Goal: Contribute content: Contribute content

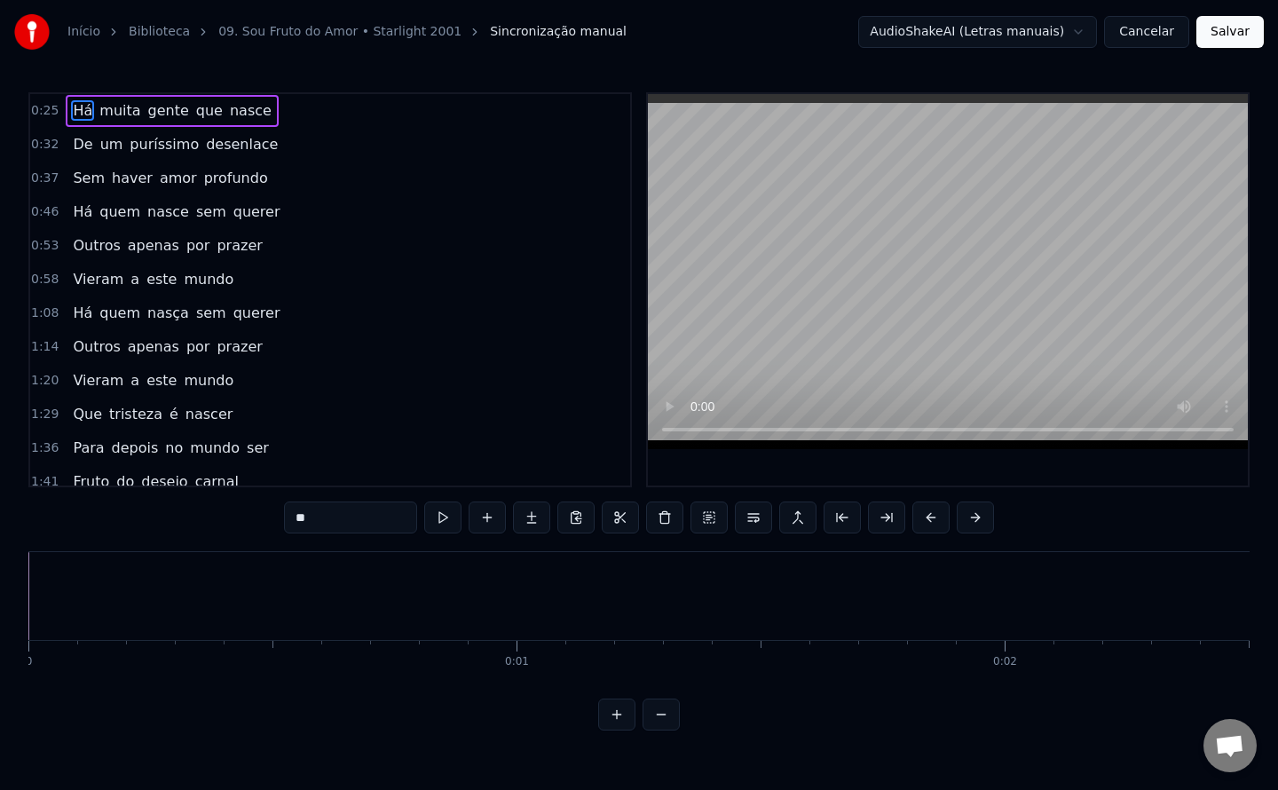
click at [781, 64] on div "Início Biblioteca 09. Sou Fruto do Amor • Starlight 2001 Sincronização manual A…" at bounding box center [639, 365] width 1278 height 730
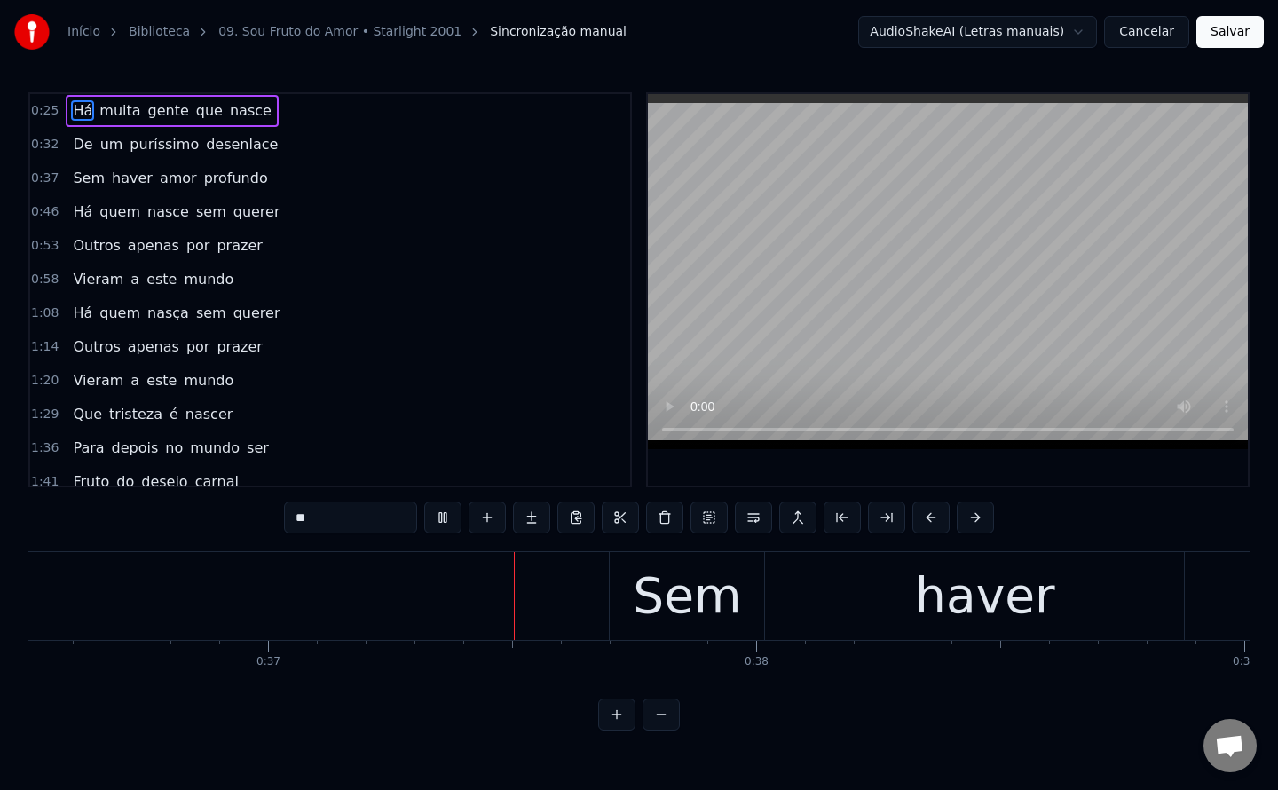
scroll to position [0, 17848]
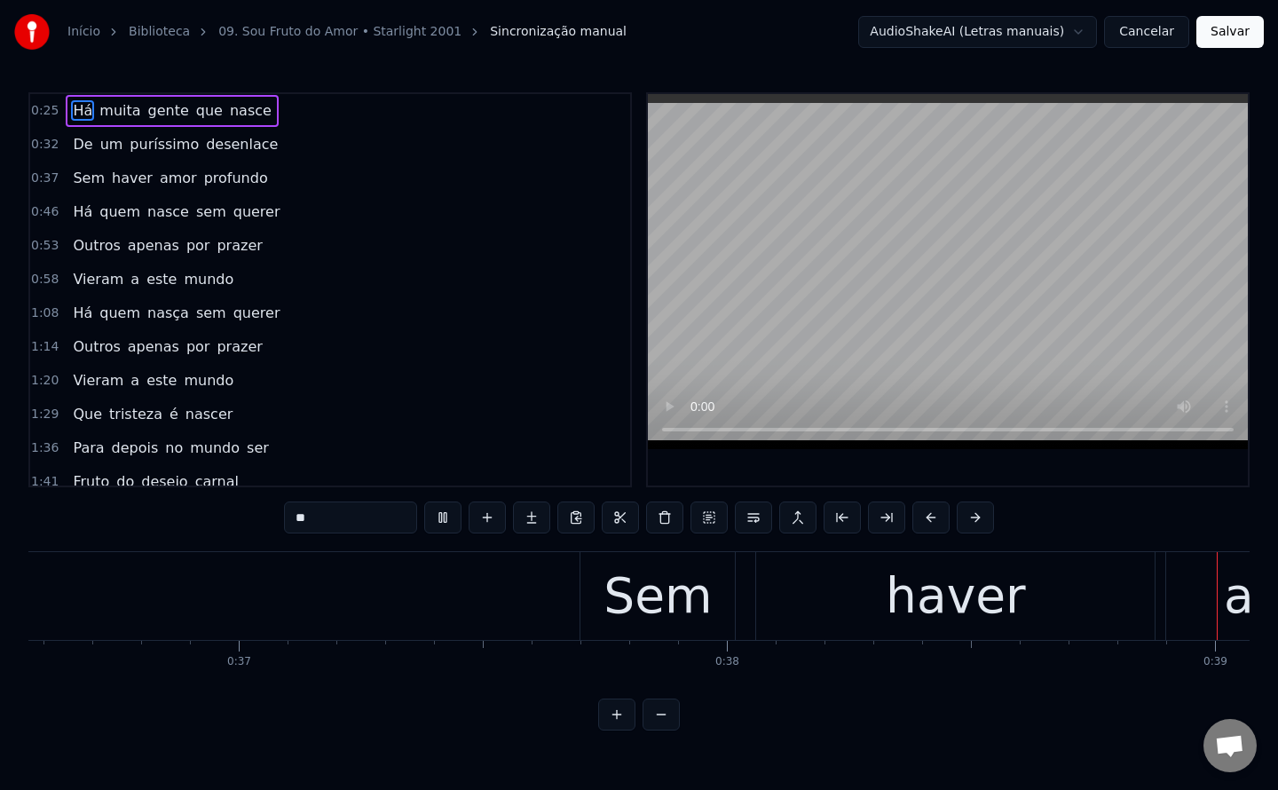
click at [204, 150] on span "desenlace" at bounding box center [241, 144] width 75 height 20
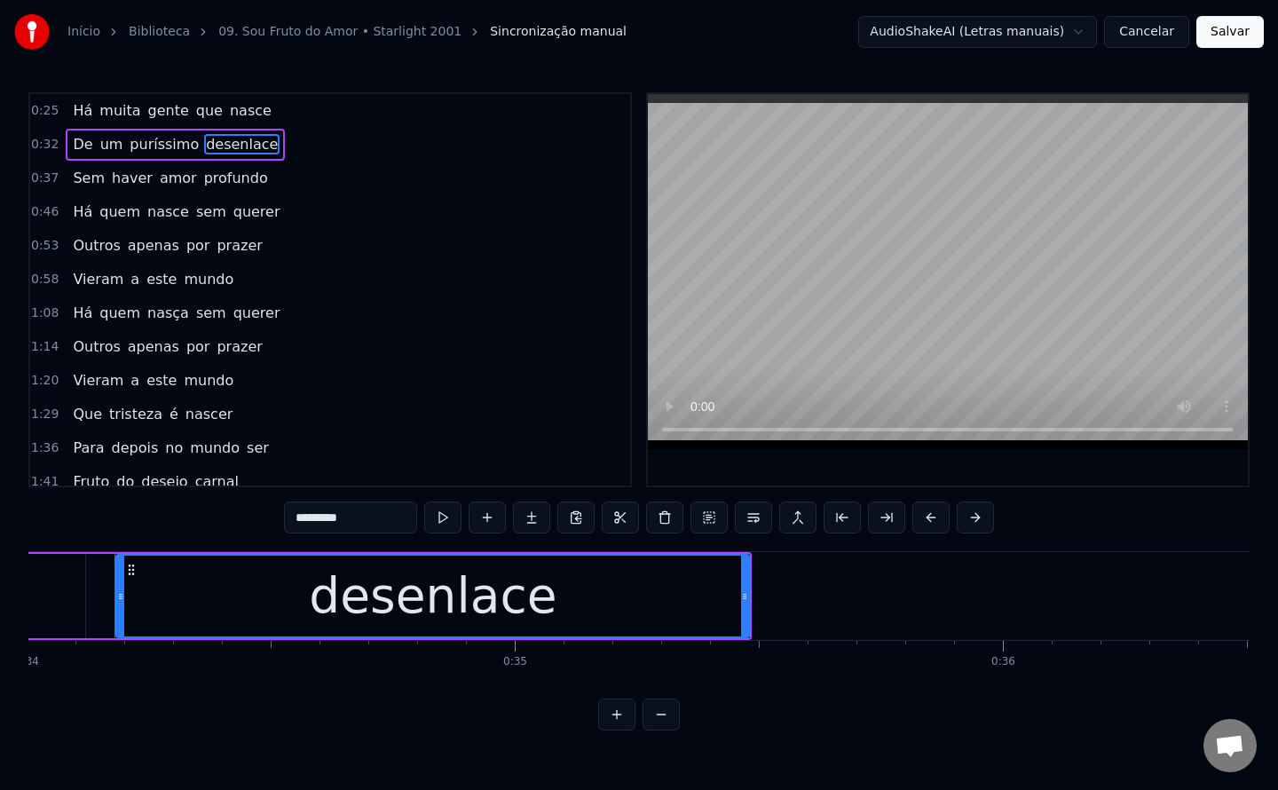
scroll to position [0, 16592]
click at [343, 502] on input "*********" at bounding box center [350, 517] width 133 height 32
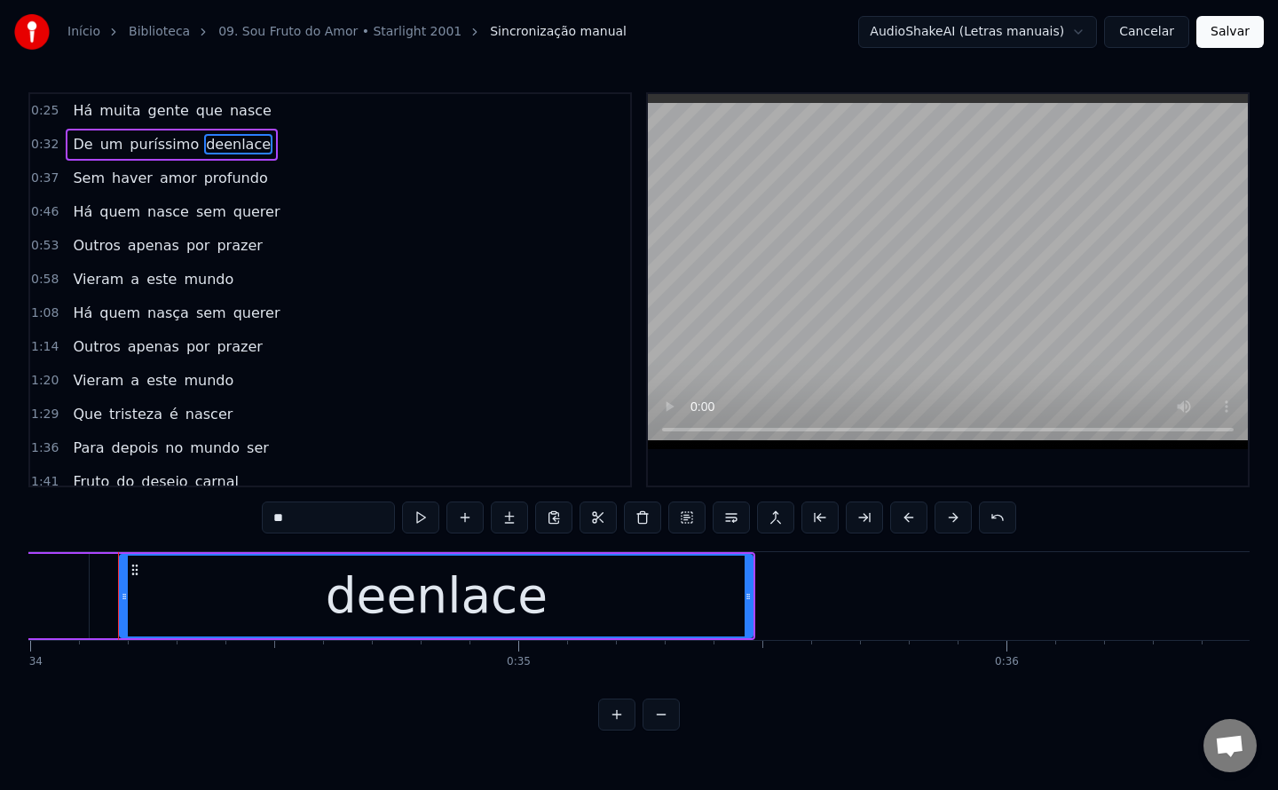
type input "*"
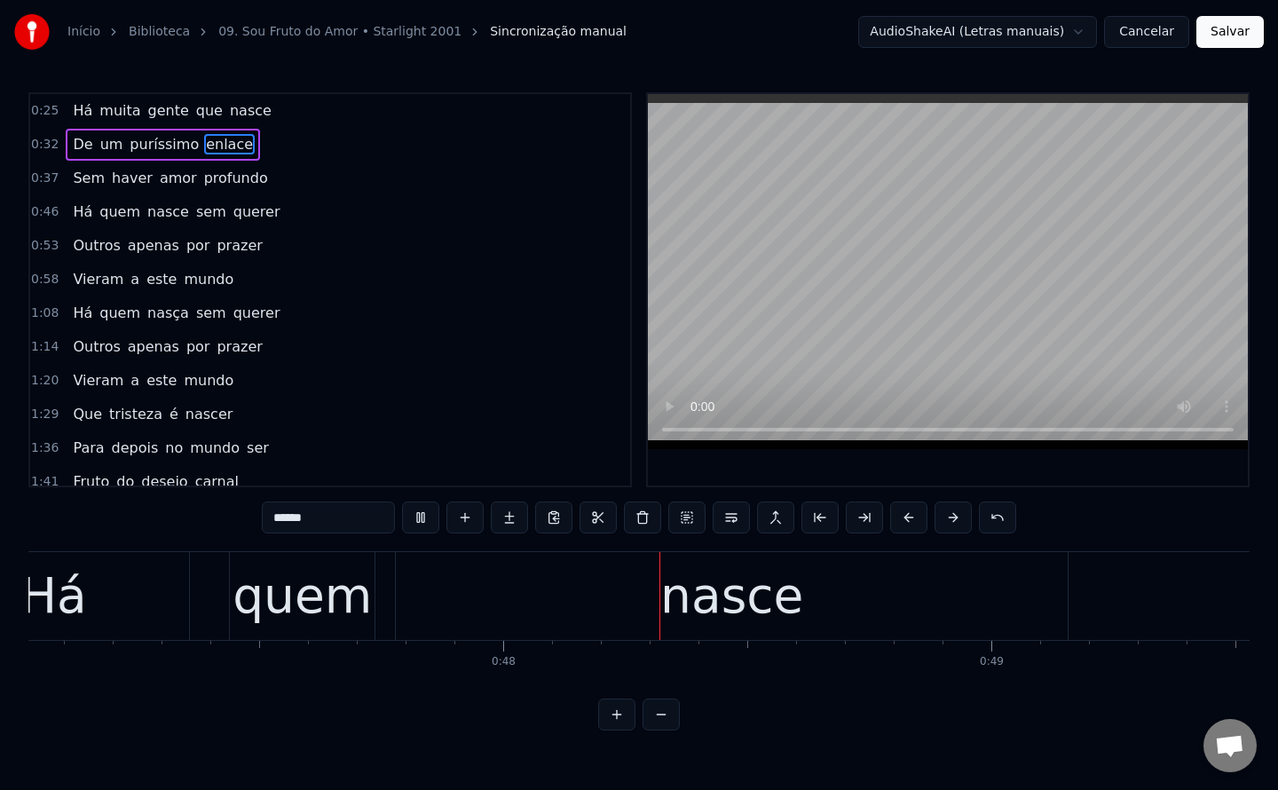
scroll to position [0, 23195]
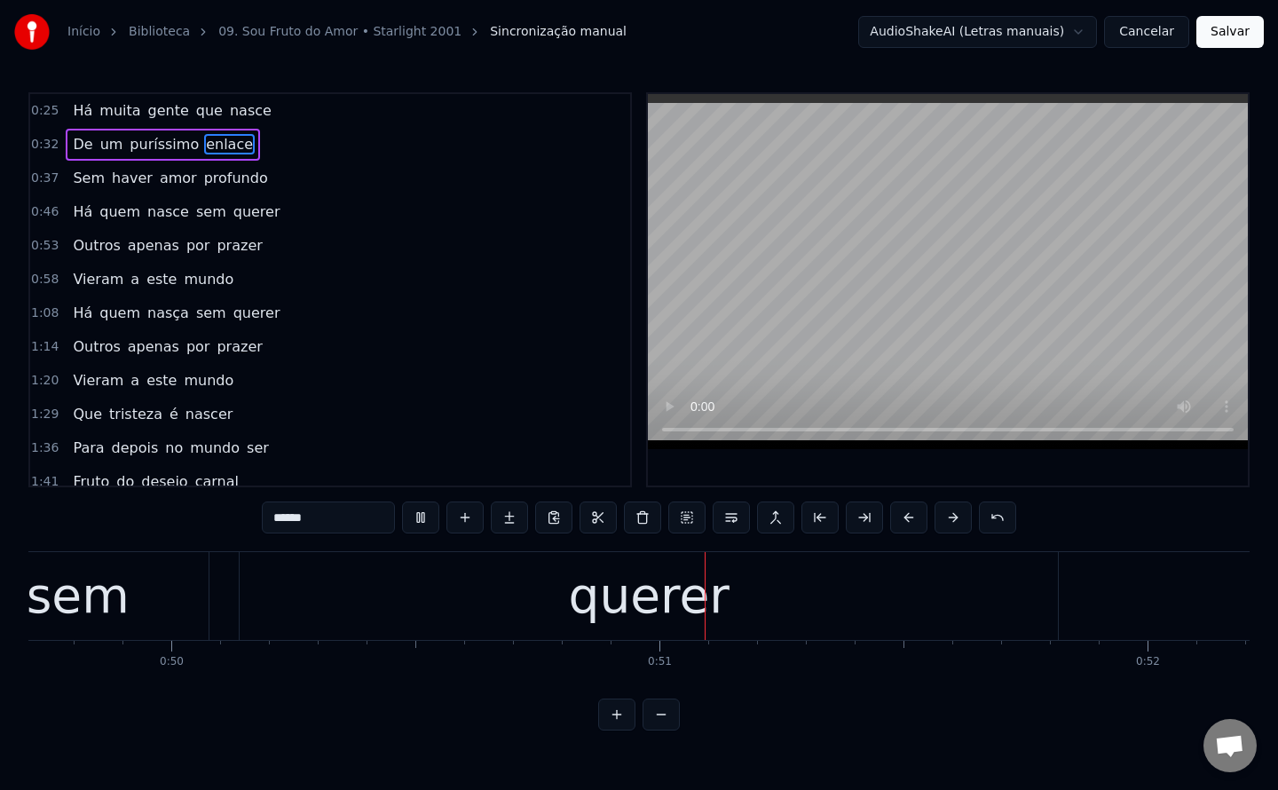
click at [162, 215] on span "nasce" at bounding box center [168, 211] width 45 height 20
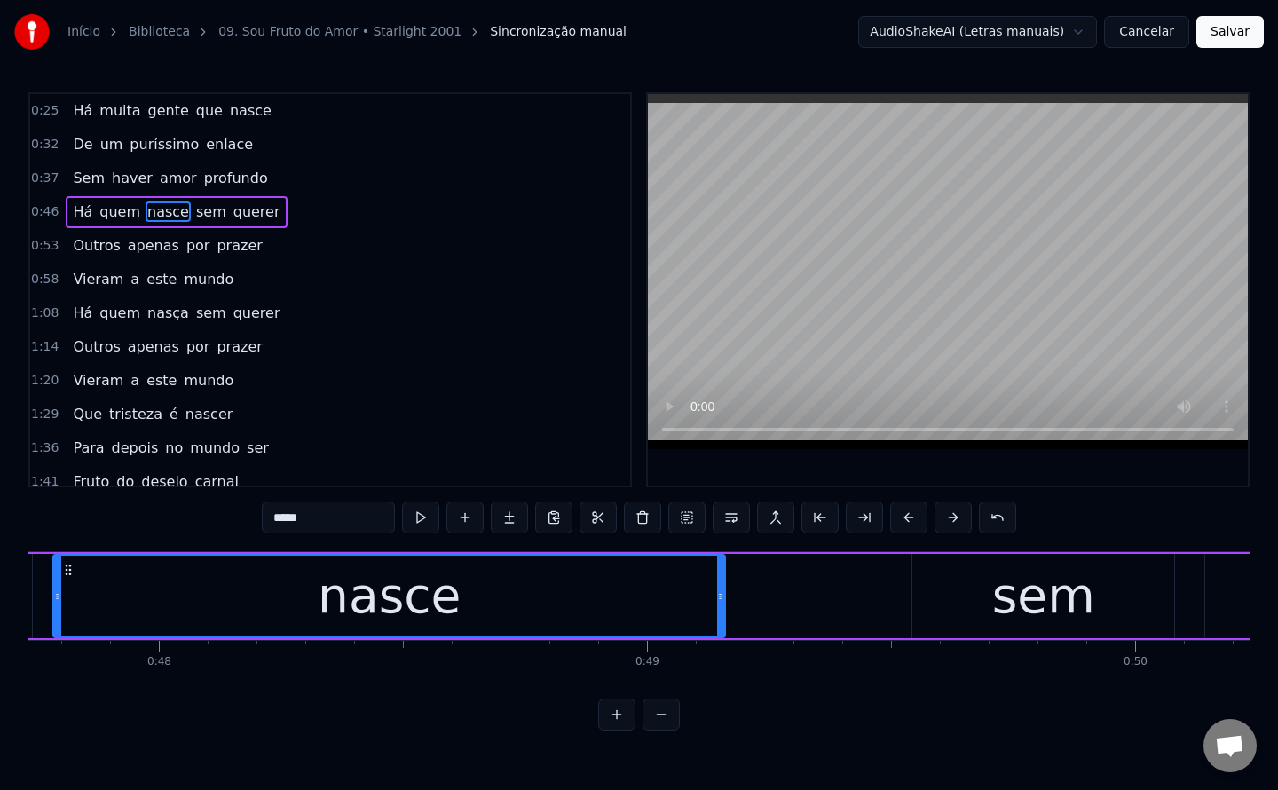
scroll to position [0, 23230]
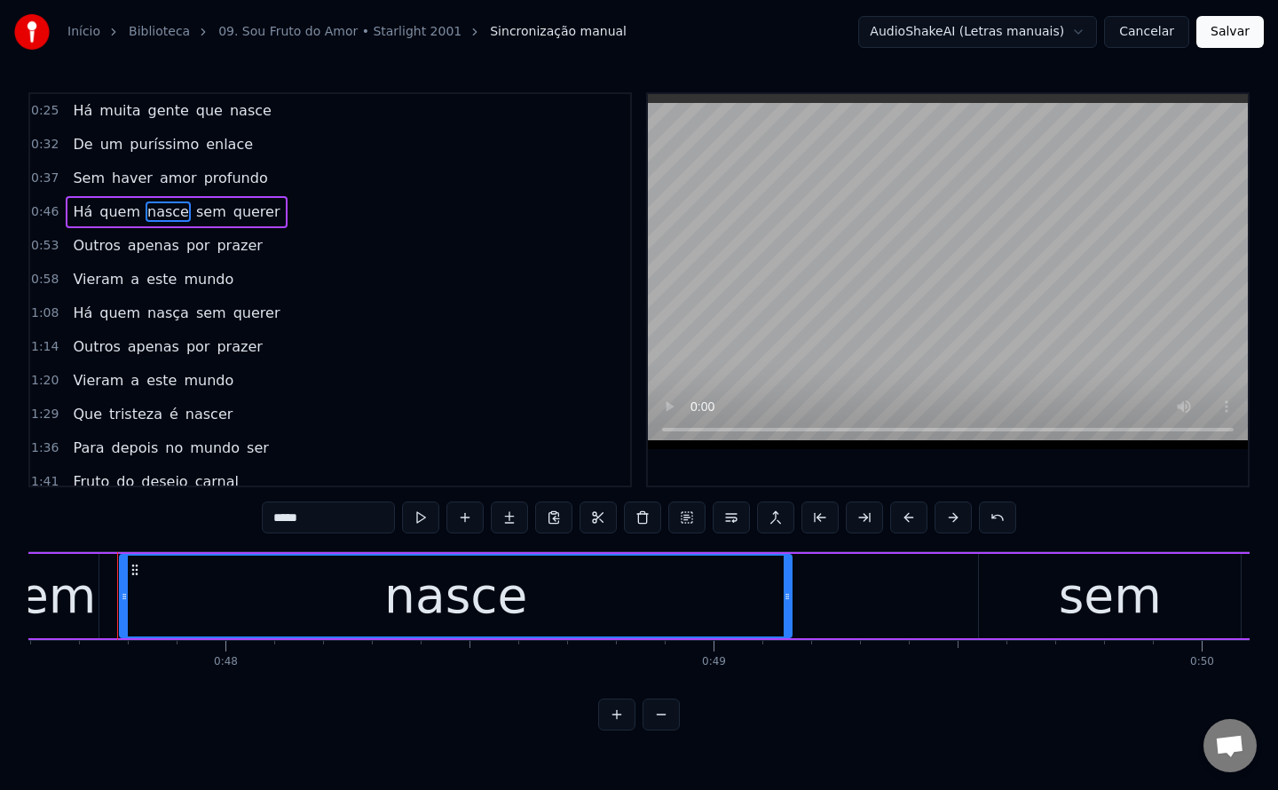
click at [362, 523] on input "*****" at bounding box center [328, 517] width 133 height 32
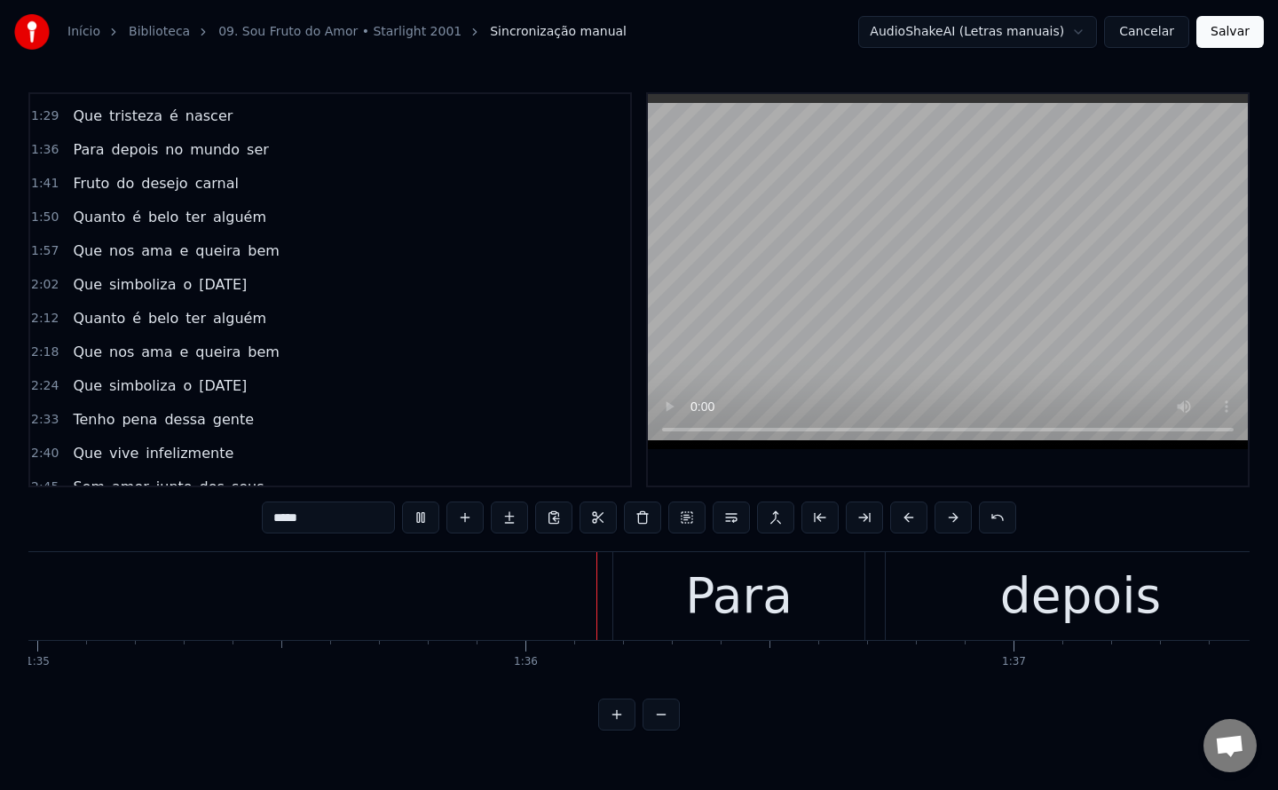
scroll to position [0, 46536]
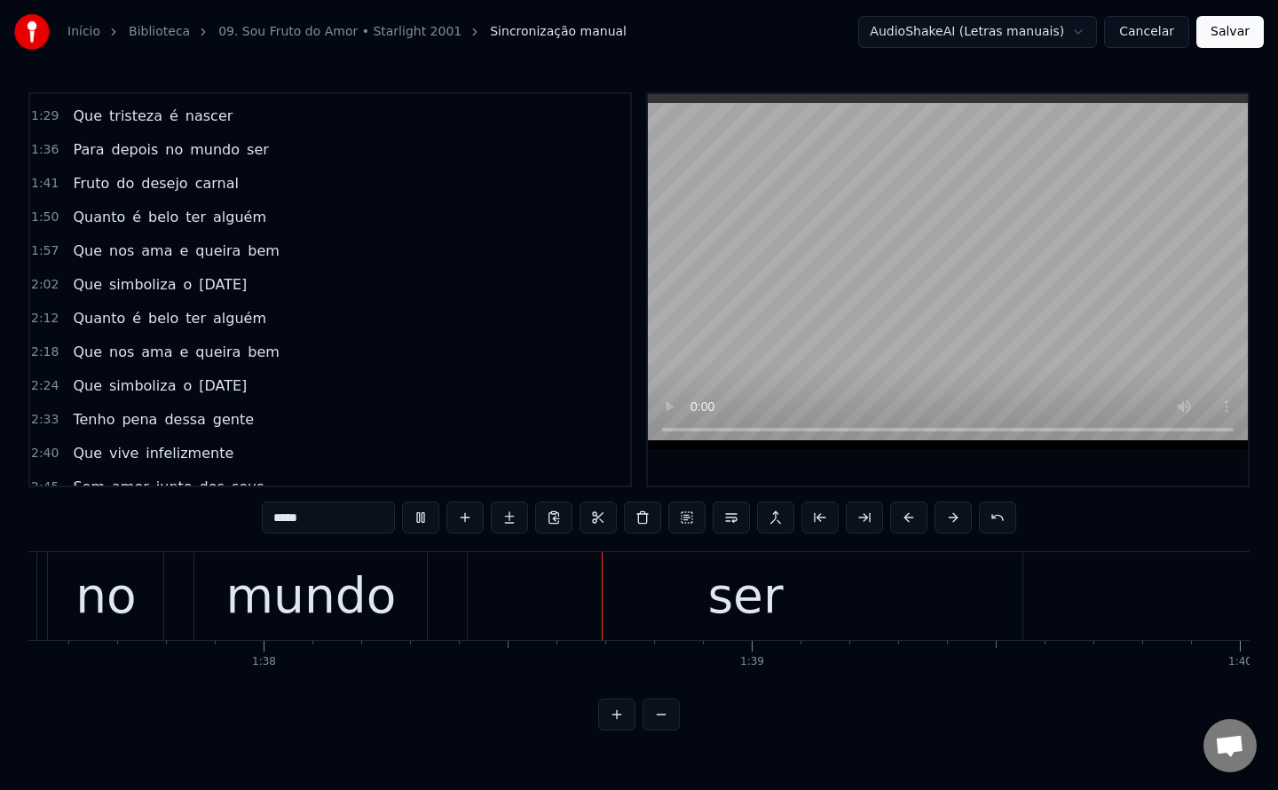
click at [83, 154] on span "Para" at bounding box center [88, 149] width 35 height 20
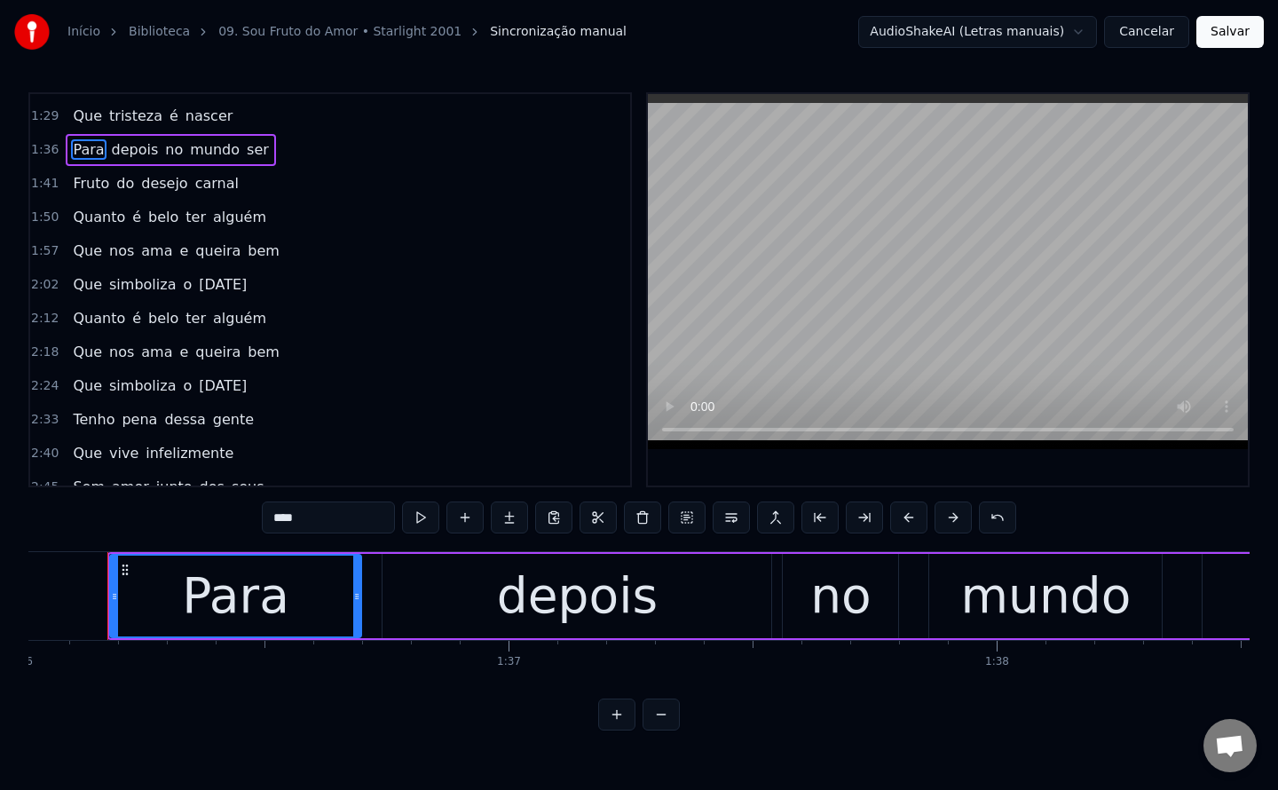
scroll to position [0, 46852]
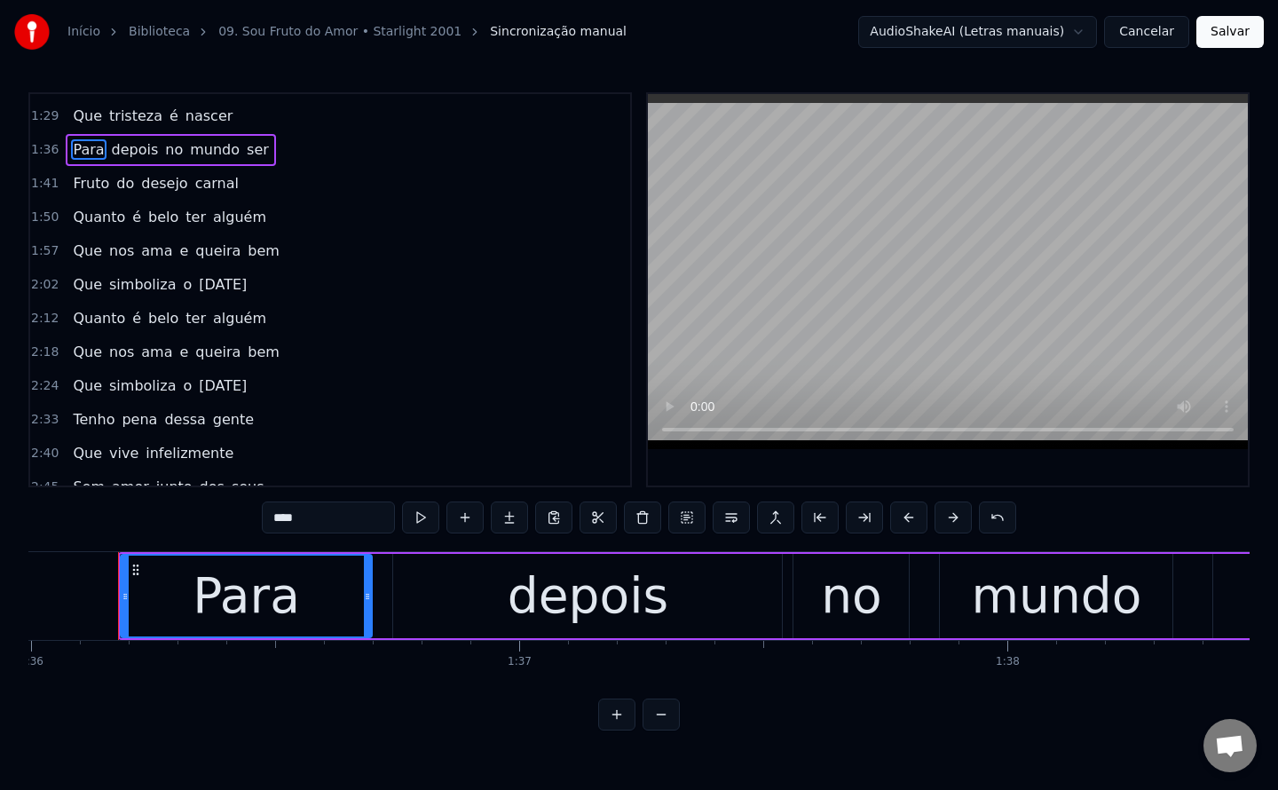
click at [362, 528] on input "****" at bounding box center [328, 517] width 133 height 32
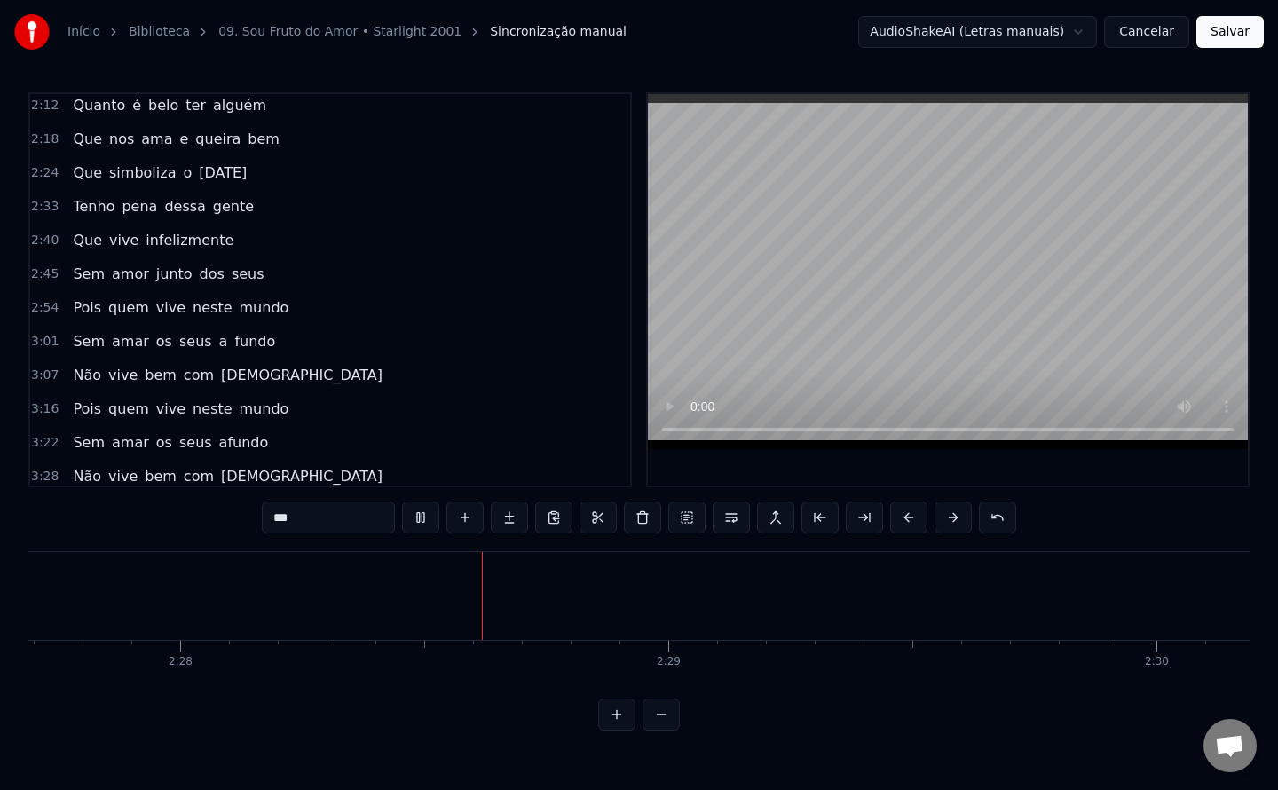
scroll to position [0, 72148]
click at [71, 205] on span "Tenho" at bounding box center [93, 206] width 45 height 20
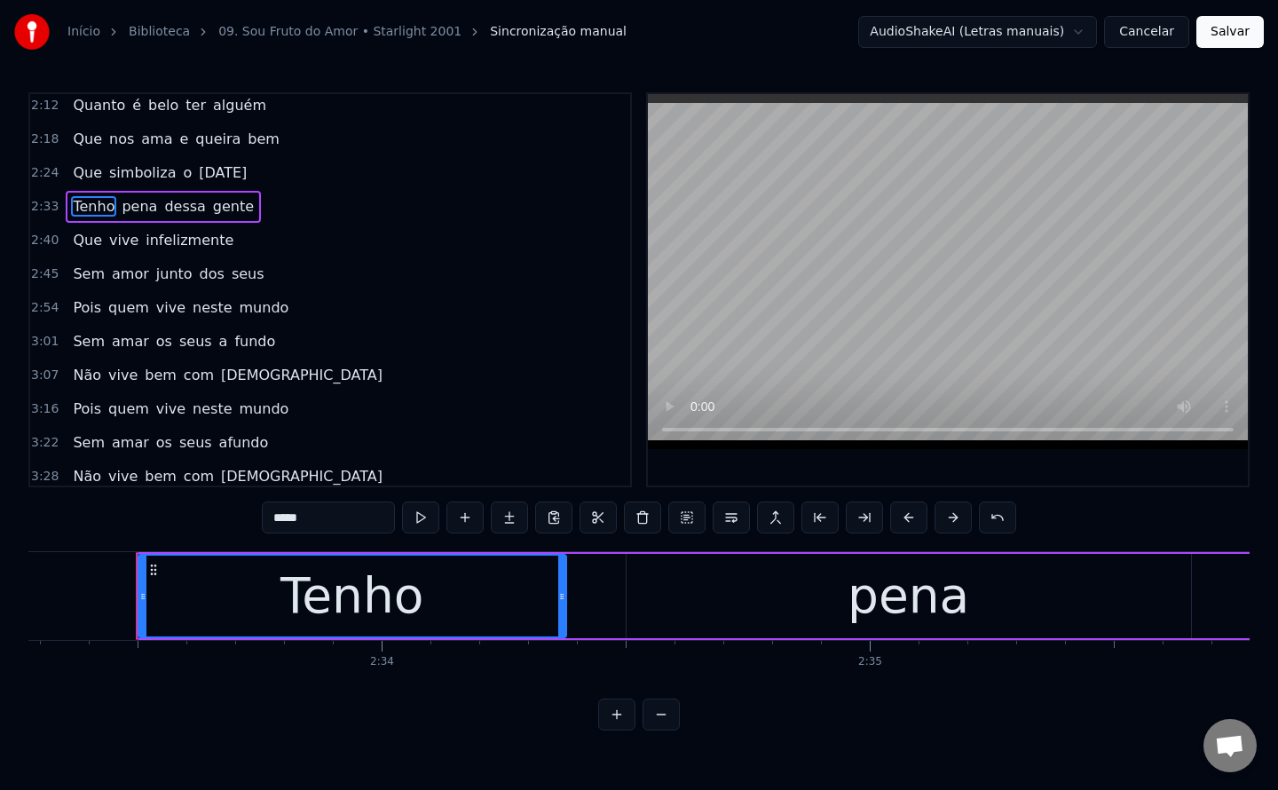
scroll to position [0, 74827]
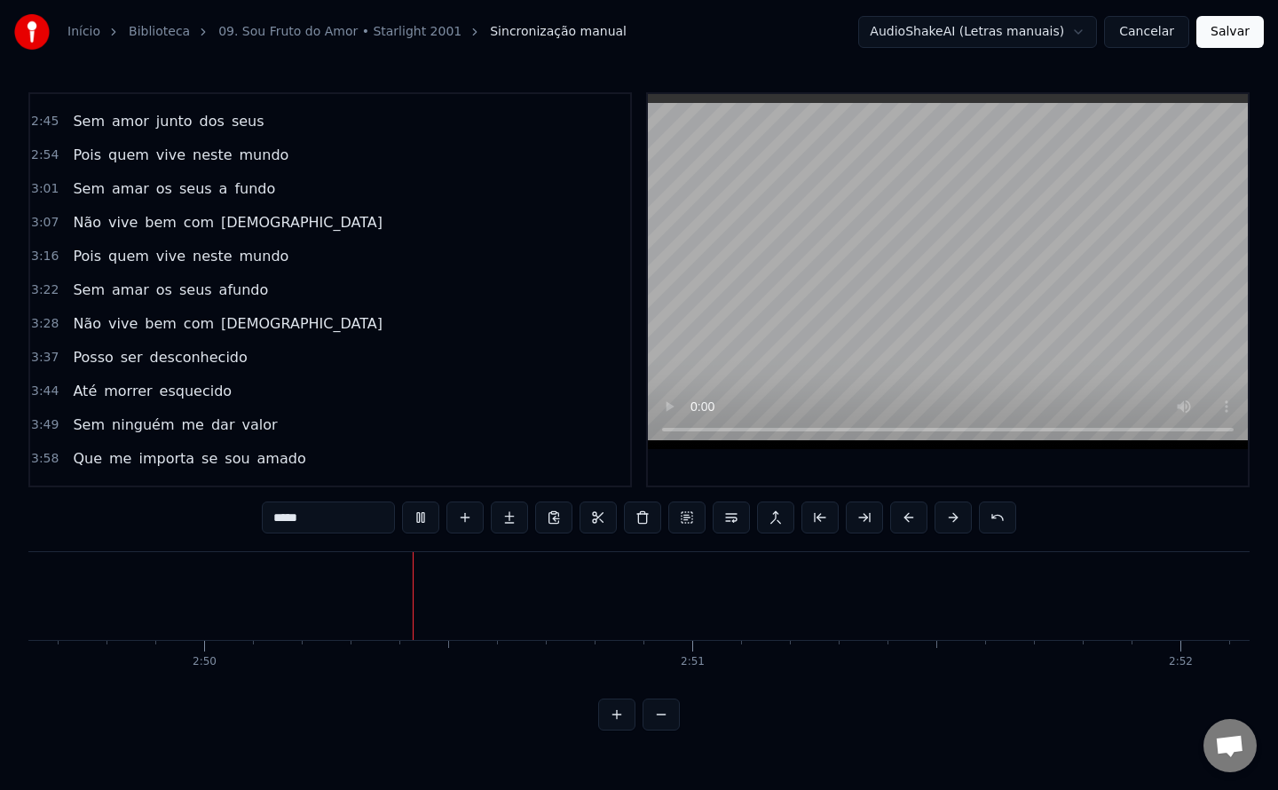
click at [83, 159] on span "Pois" at bounding box center [87, 155] width 32 height 20
type input "****"
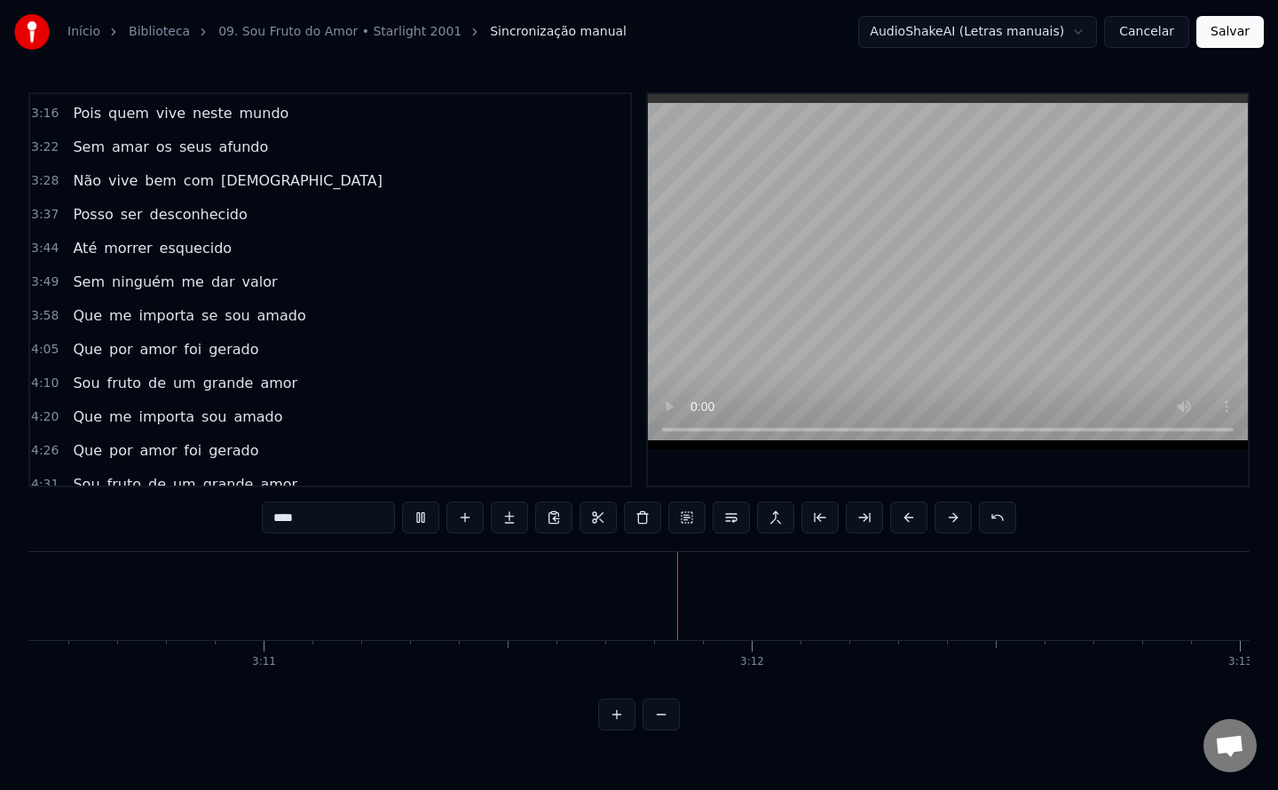
click at [88, 110] on span "Pois" at bounding box center [87, 113] width 32 height 20
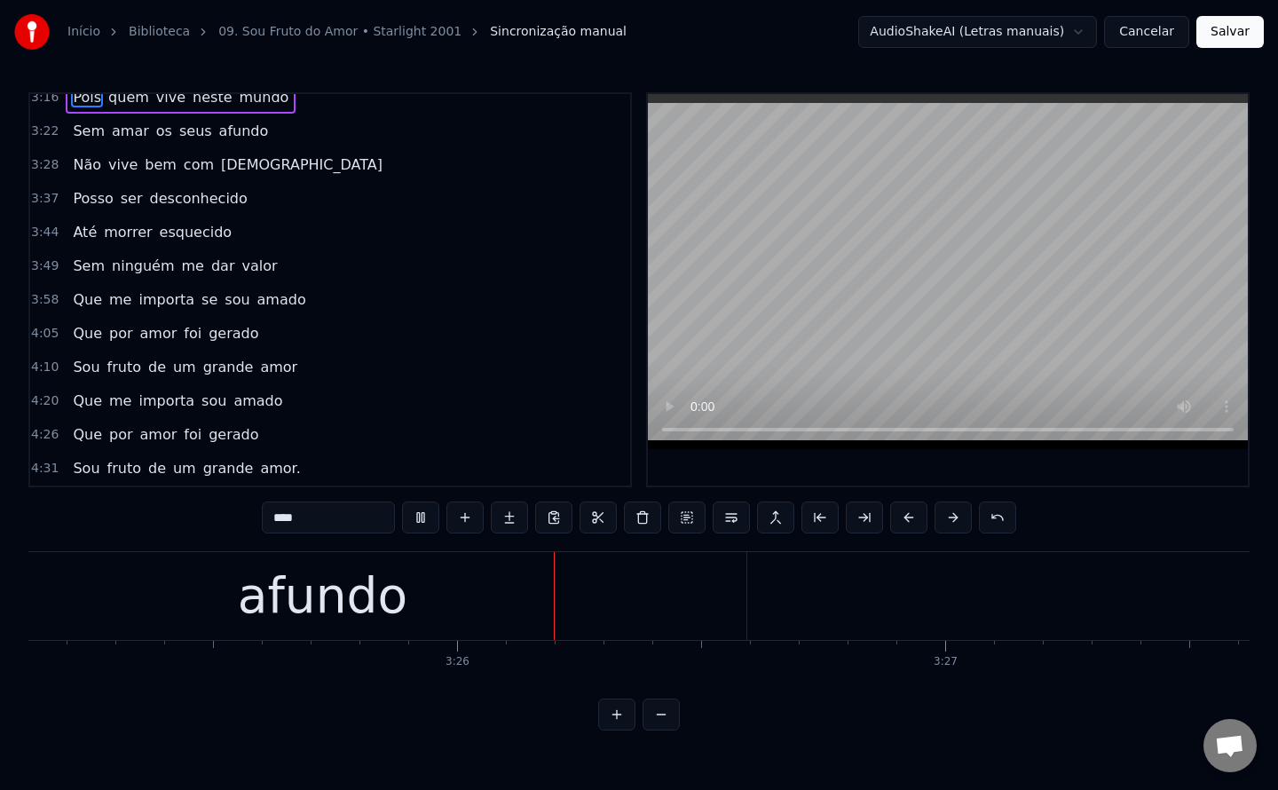
click at [456, 327] on div "4:05 Que por amor foi [PERSON_NAME]" at bounding box center [330, 334] width 600 height 34
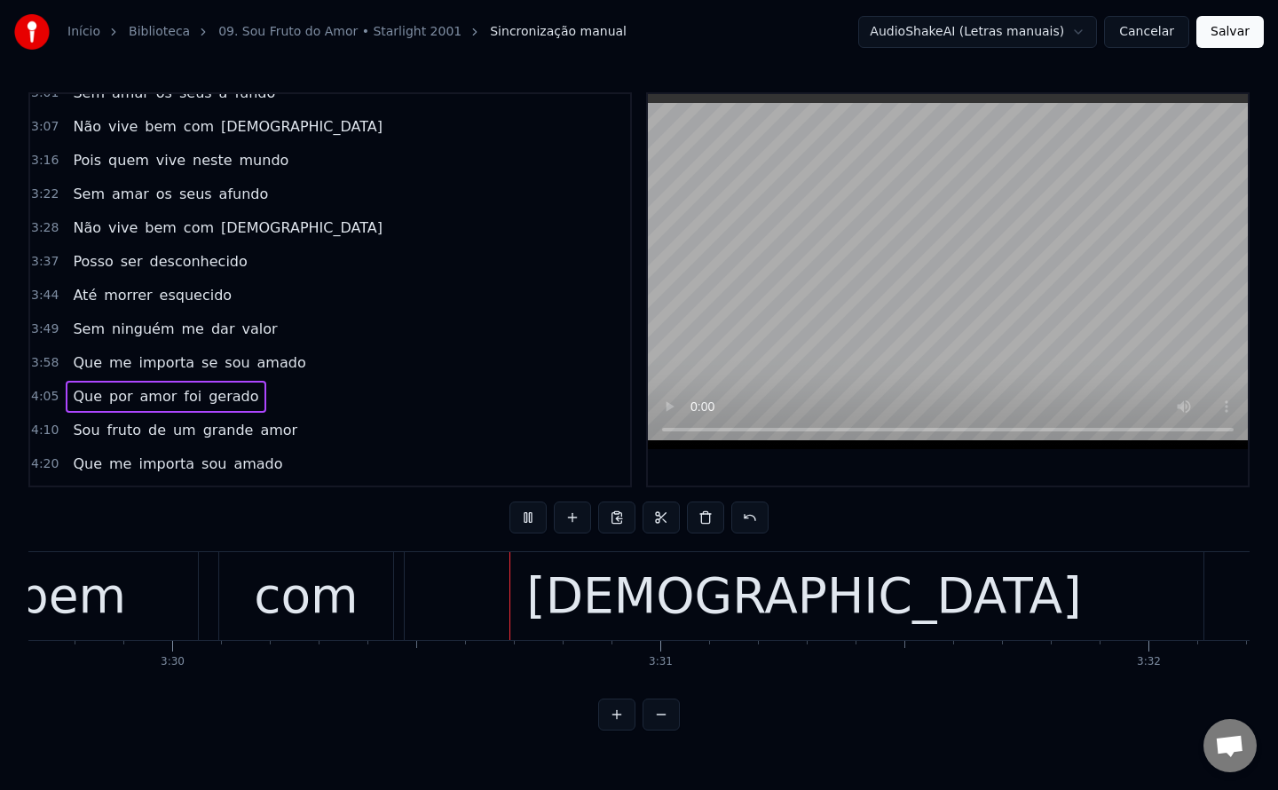
click at [217, 191] on span "afundo" at bounding box center [243, 194] width 53 height 20
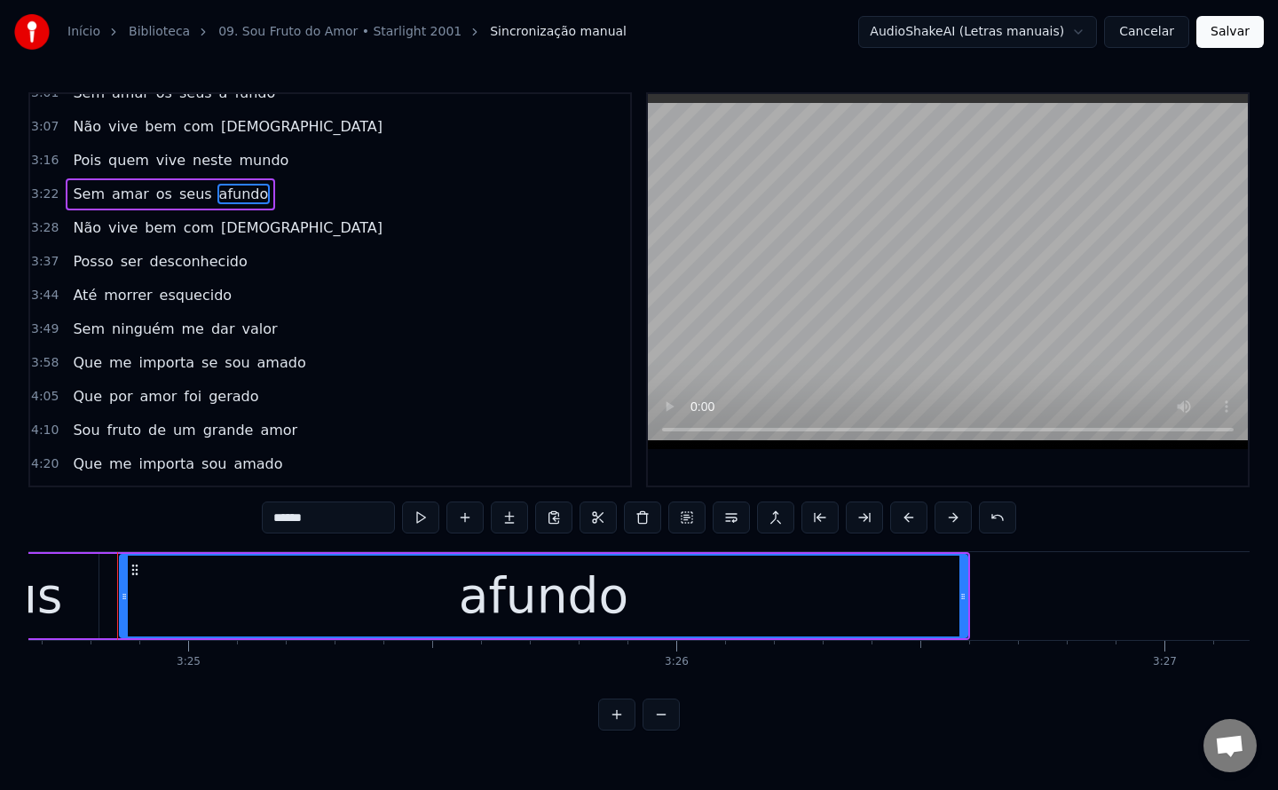
click at [282, 522] on input "******" at bounding box center [328, 517] width 133 height 32
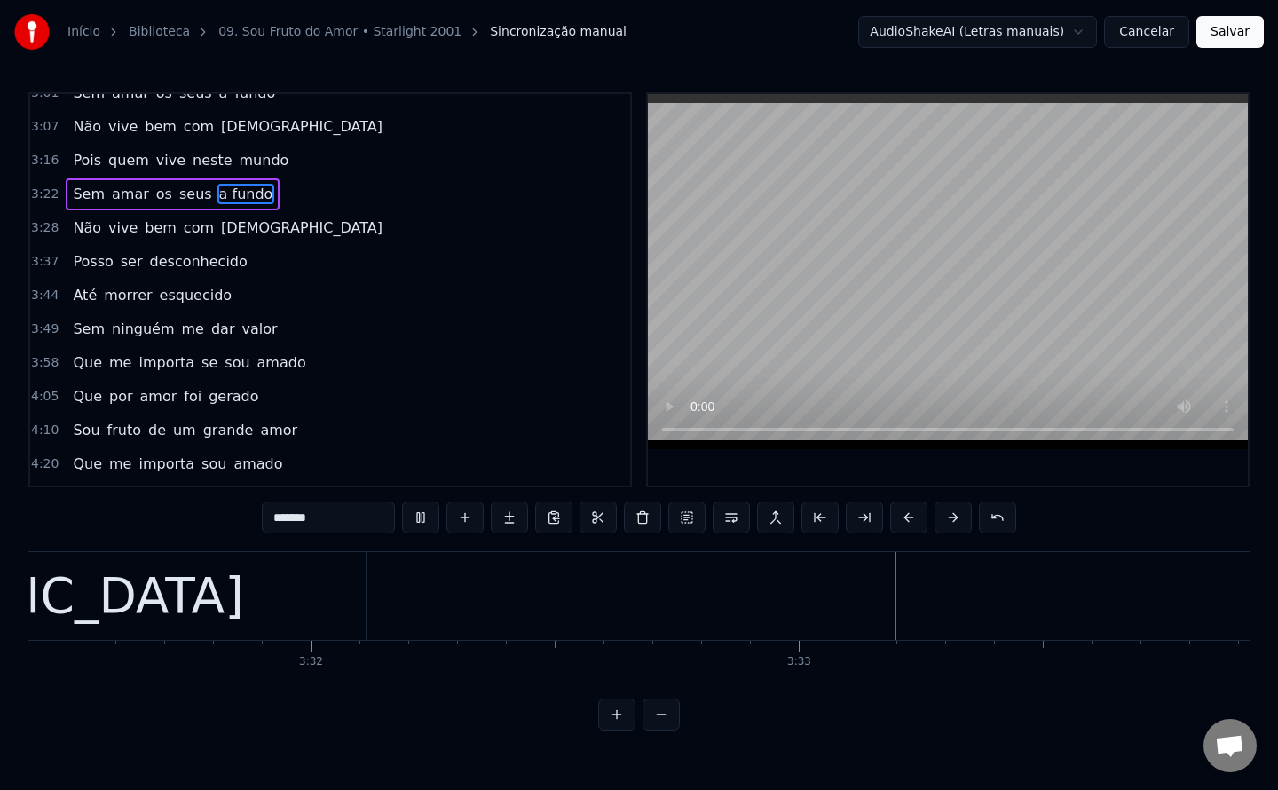
click at [75, 263] on span "Posso" at bounding box center [92, 261] width 43 height 20
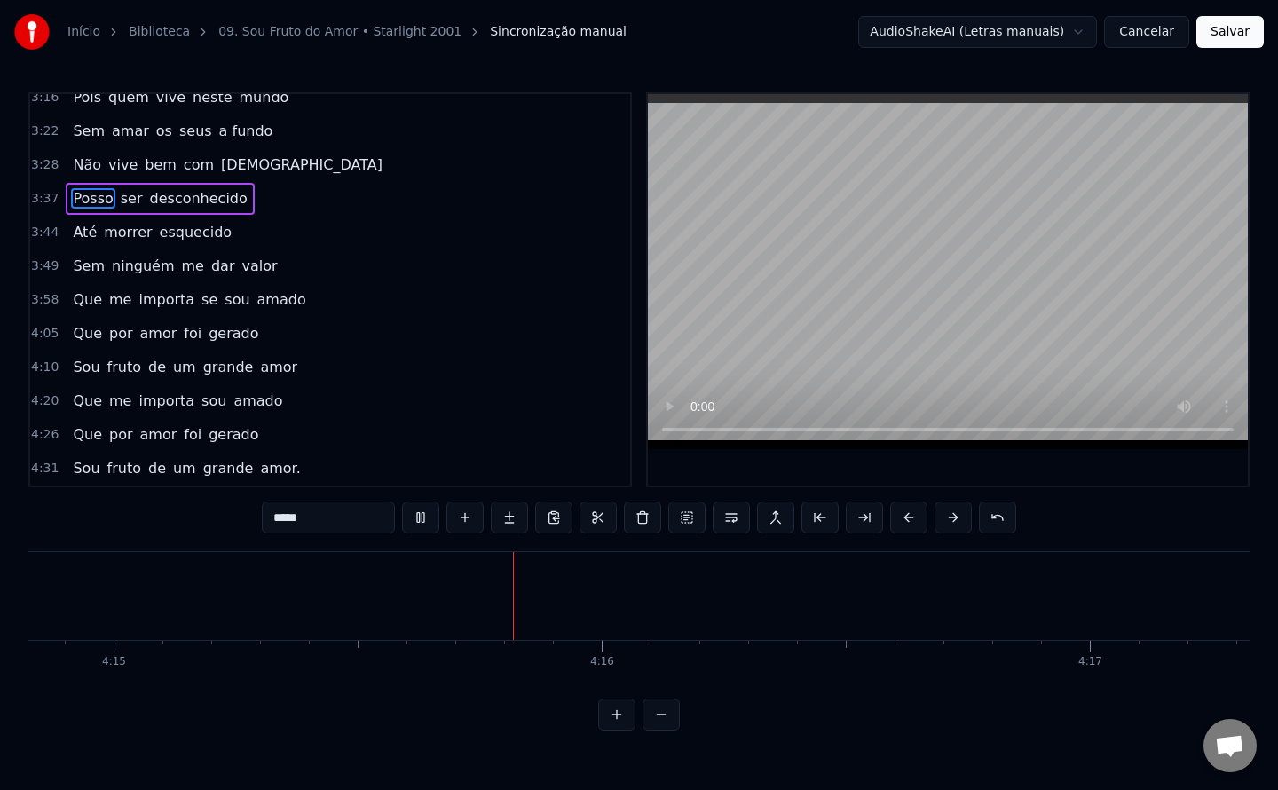
scroll to position [0, 124416]
click at [75, 397] on span "Que" at bounding box center [87, 400] width 33 height 20
type input "***"
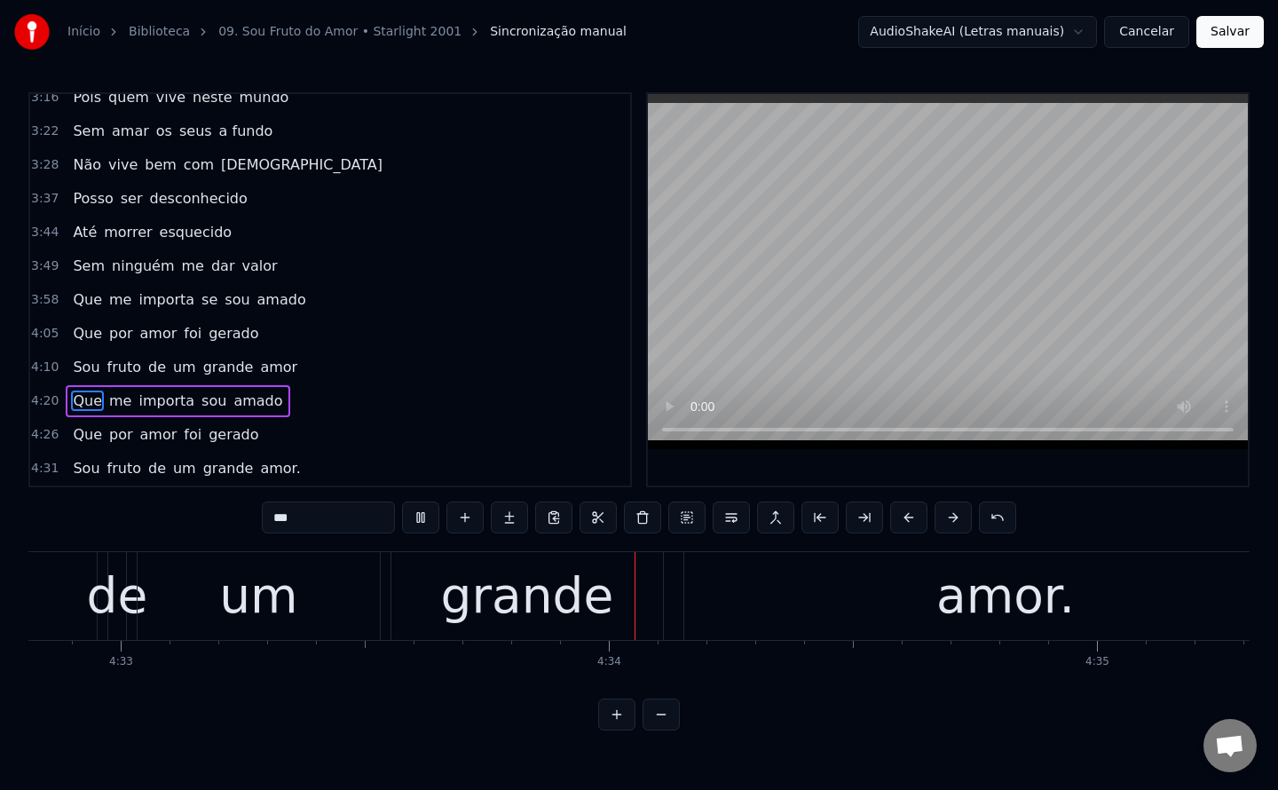
scroll to position [0, 133385]
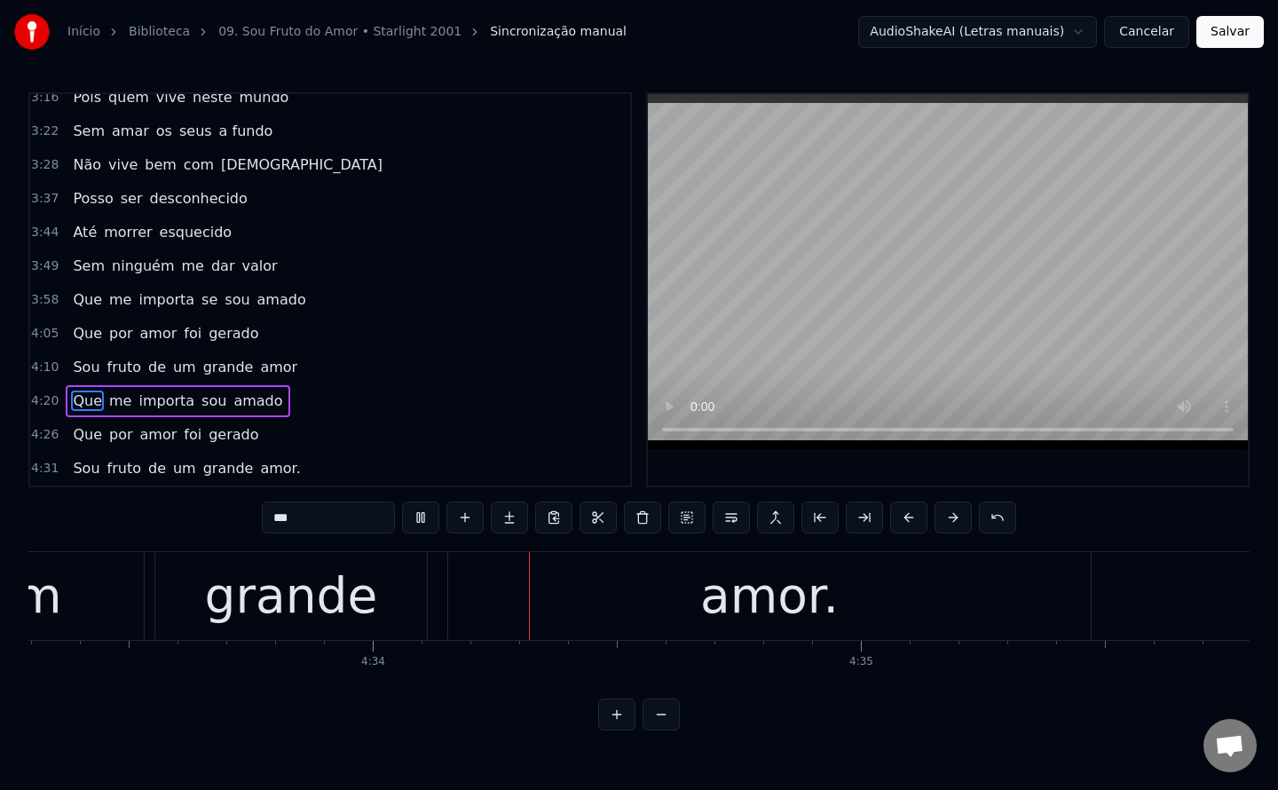
click at [1240, 43] on button "Salvar" at bounding box center [1229, 32] width 67 height 32
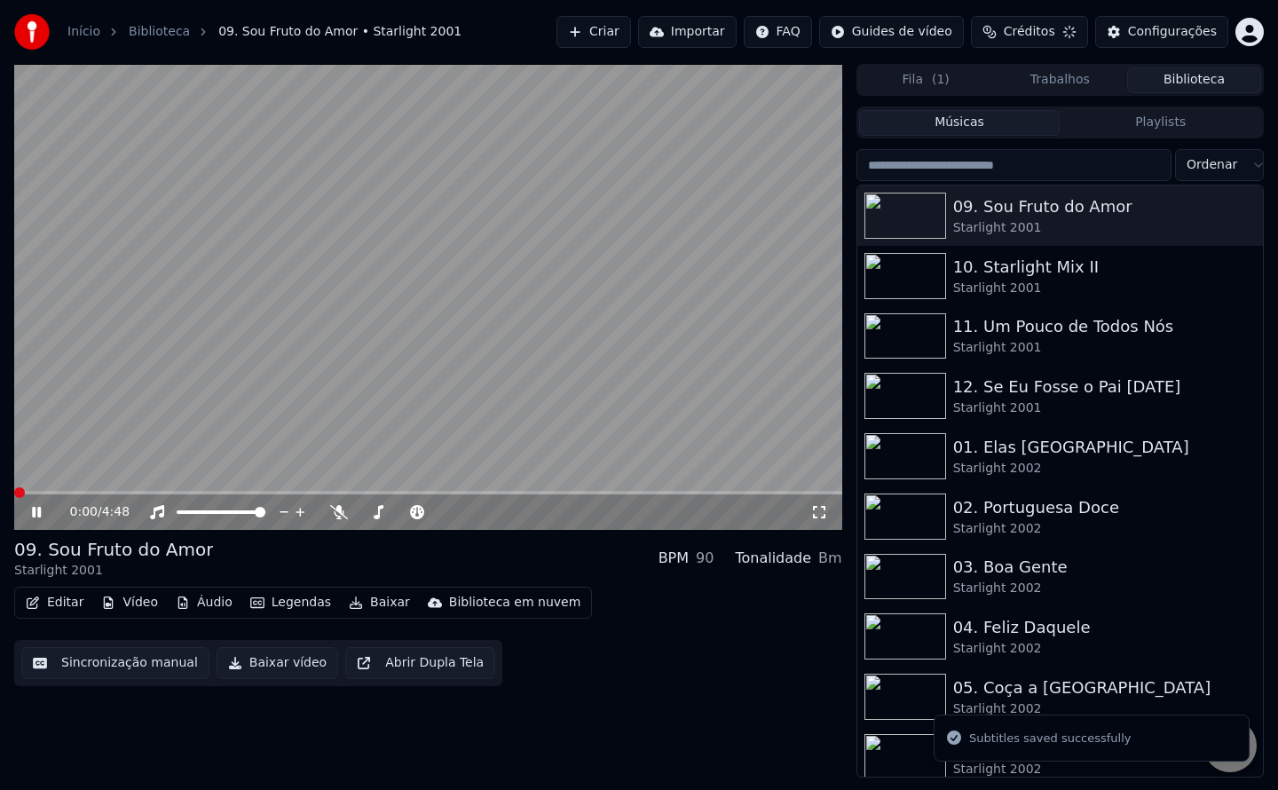
click at [255, 657] on button "Baixar vídeo" at bounding box center [278, 663] width 122 height 32
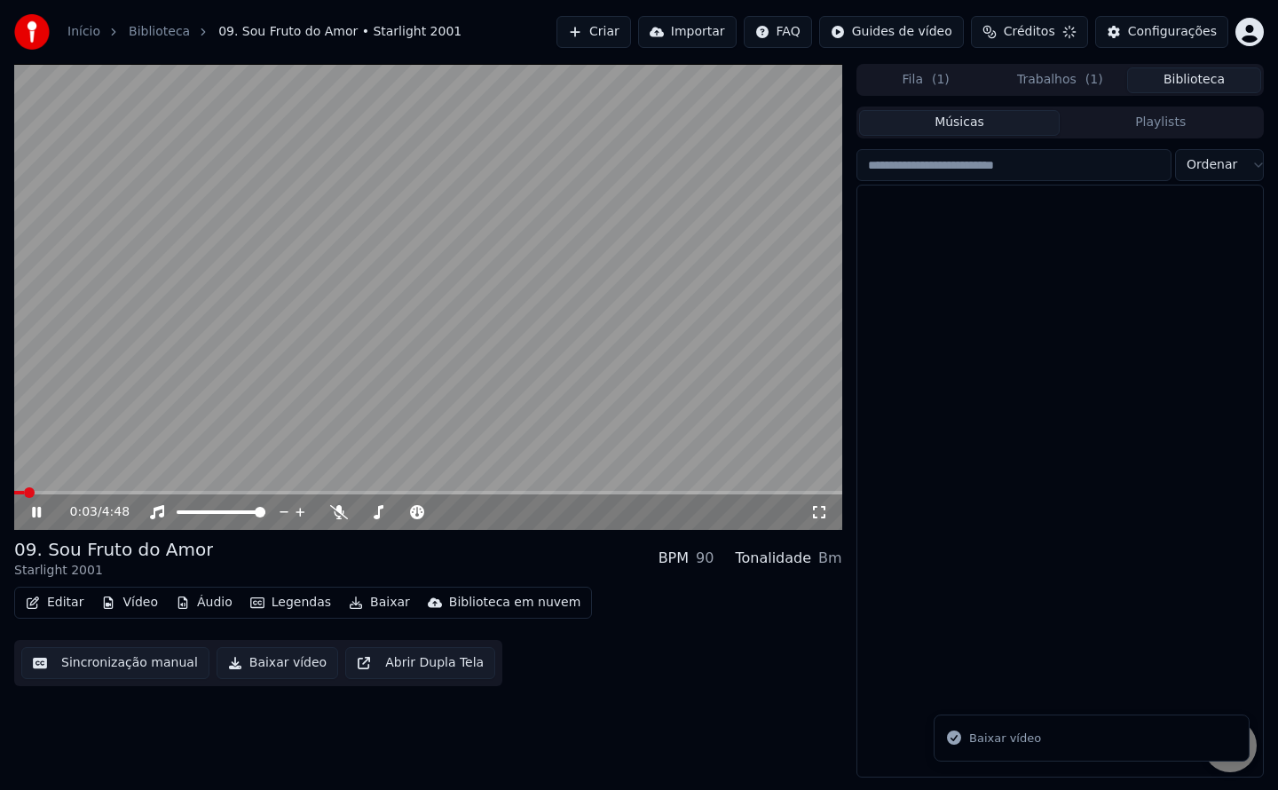
click at [1159, 81] on button "Biblioteca" at bounding box center [1194, 80] width 134 height 26
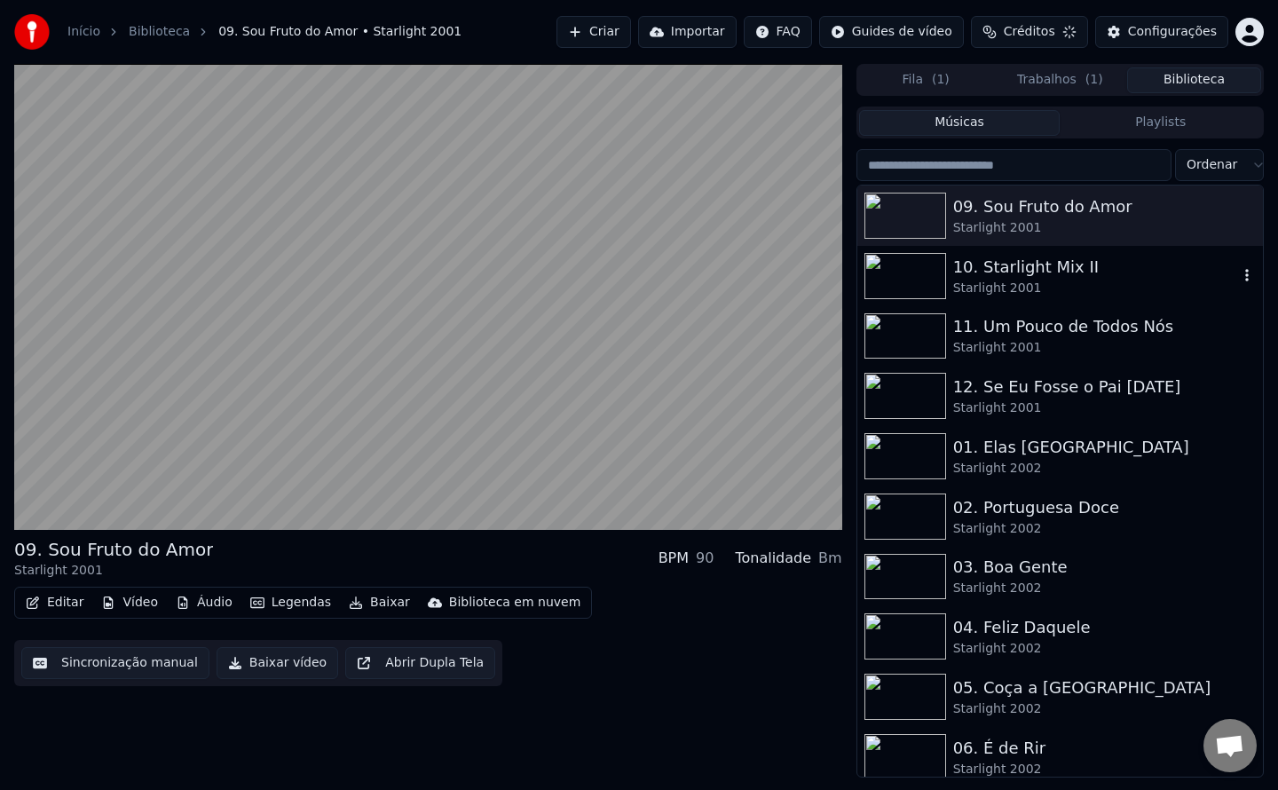
click at [1020, 275] on div "10. Starlight Mix II" at bounding box center [1095, 267] width 285 height 25
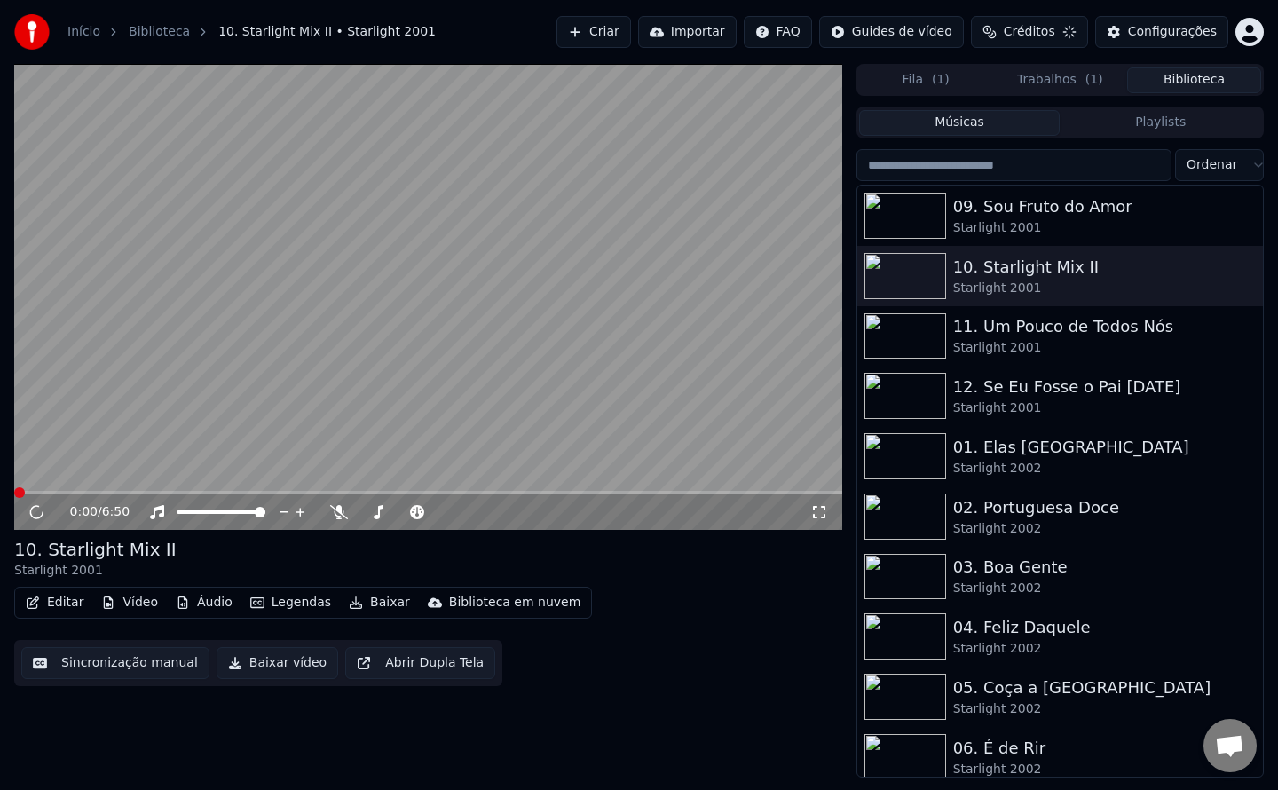
click at [111, 655] on button "Sincronização manual" at bounding box center [115, 663] width 188 height 32
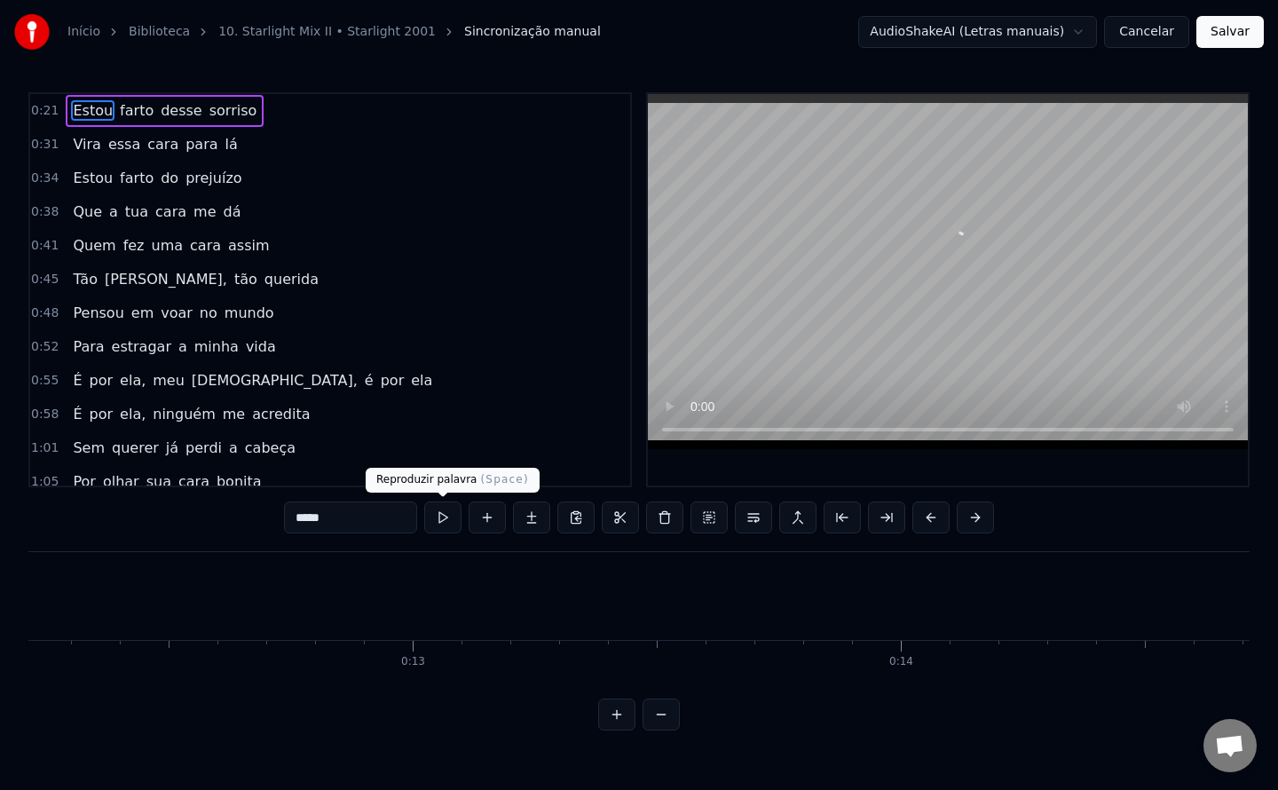
scroll to position [0, 10248]
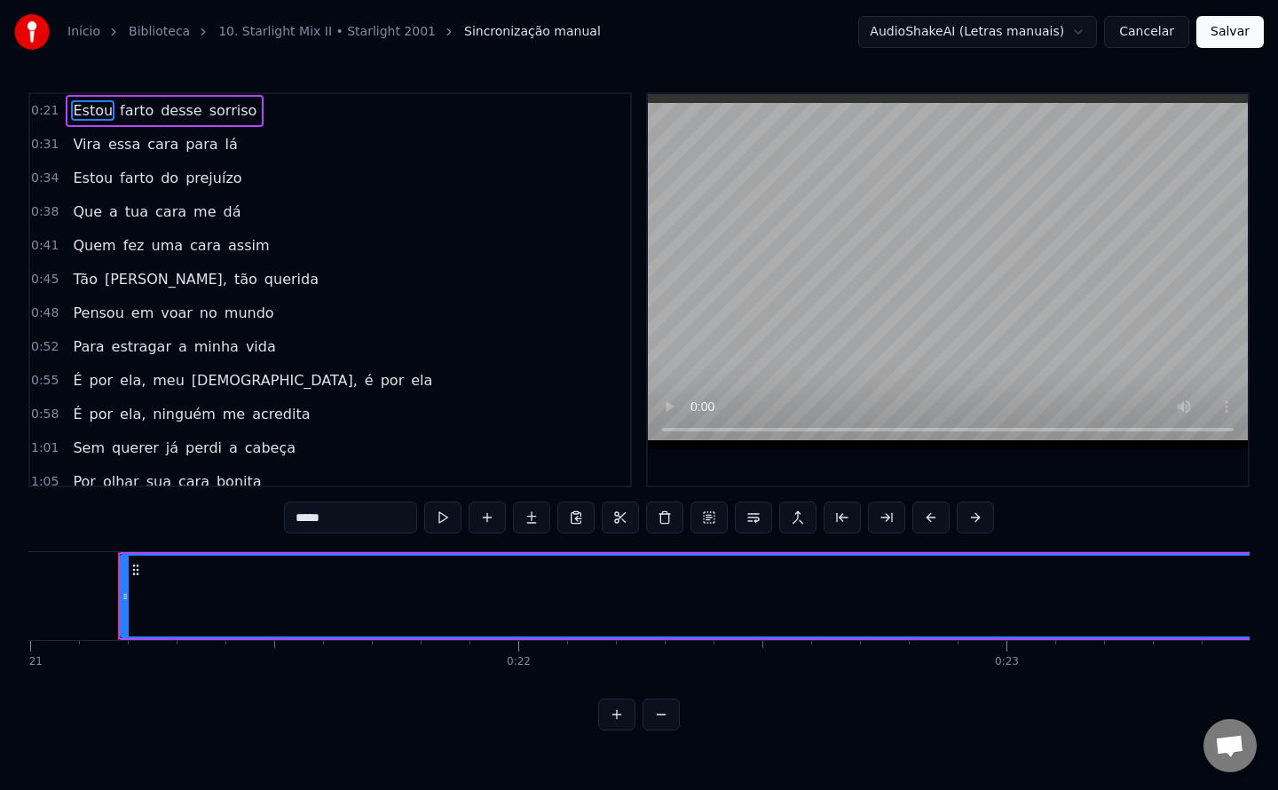
click at [1163, 35] on button "Cancelar" at bounding box center [1146, 32] width 85 height 32
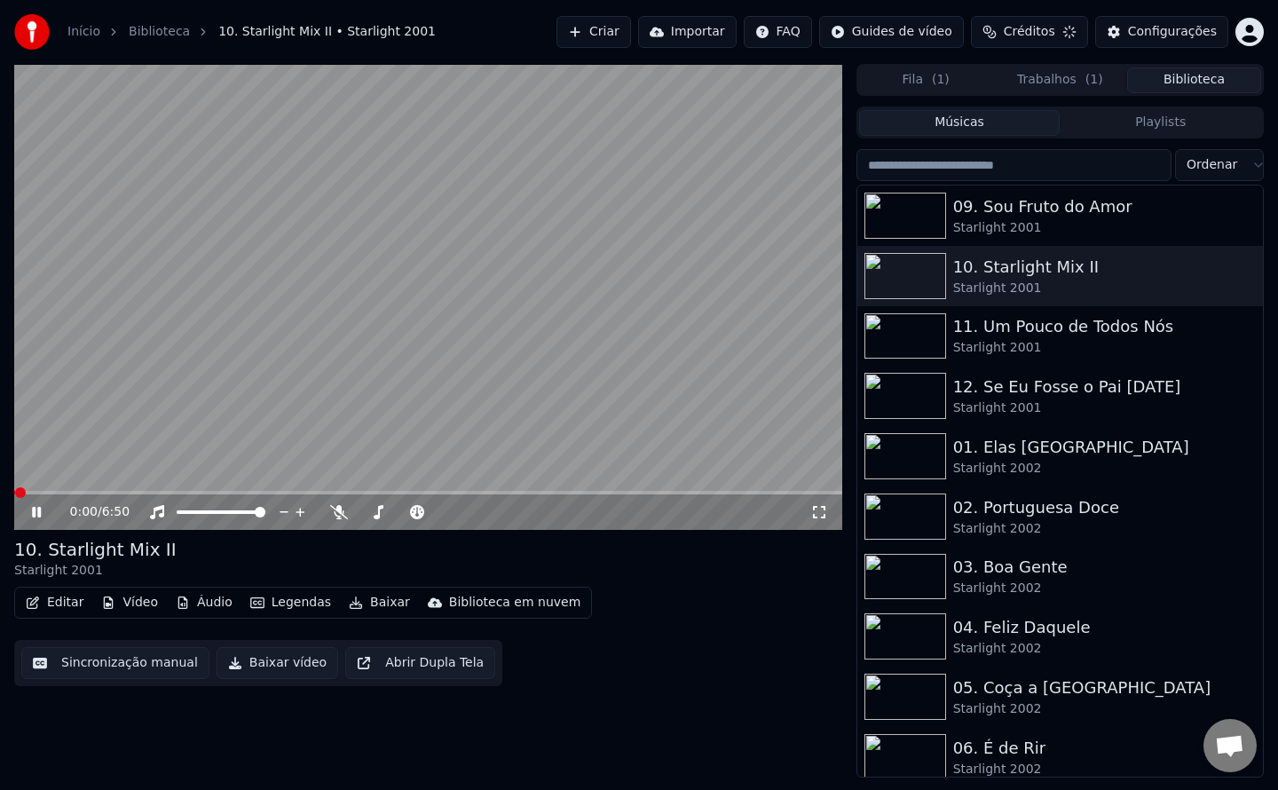
click at [473, 352] on video at bounding box center [428, 297] width 828 height 466
click at [127, 665] on button "Sincronização manual" at bounding box center [115, 663] width 188 height 32
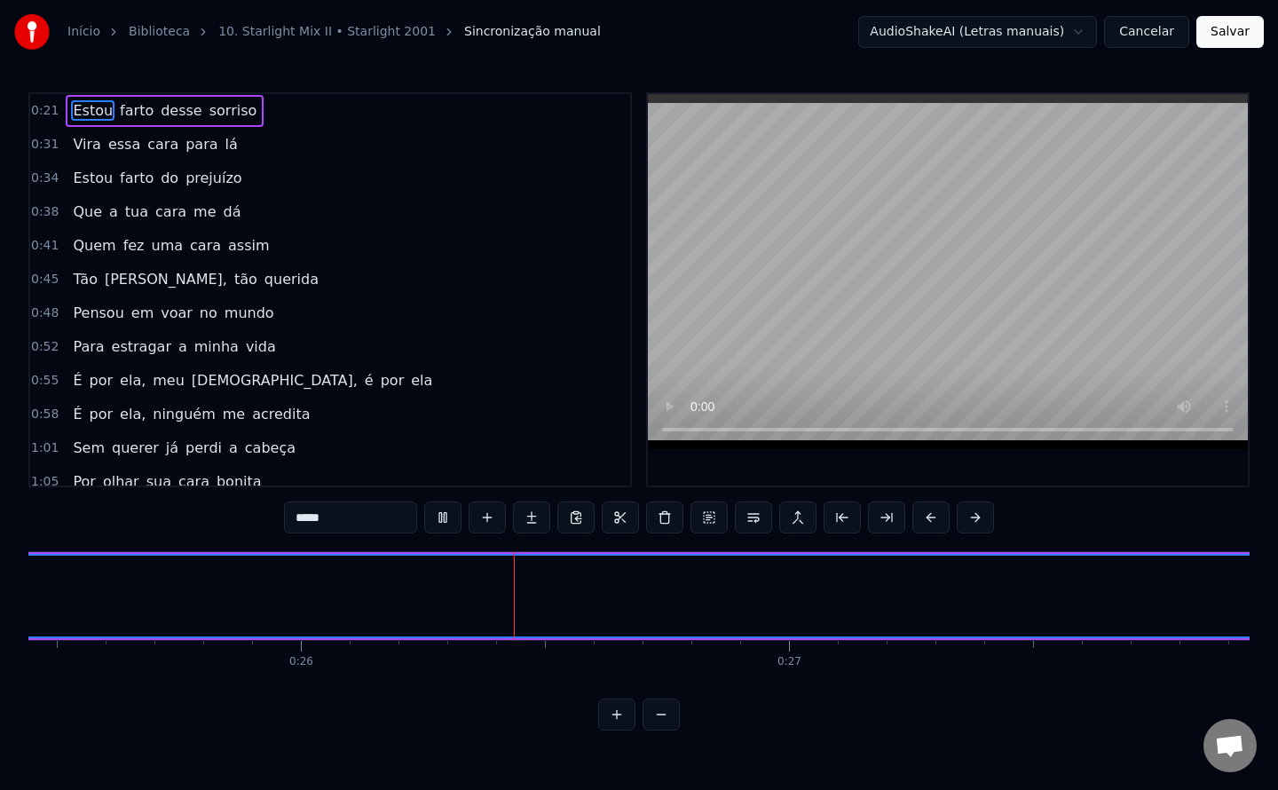
scroll to position [0, 12479]
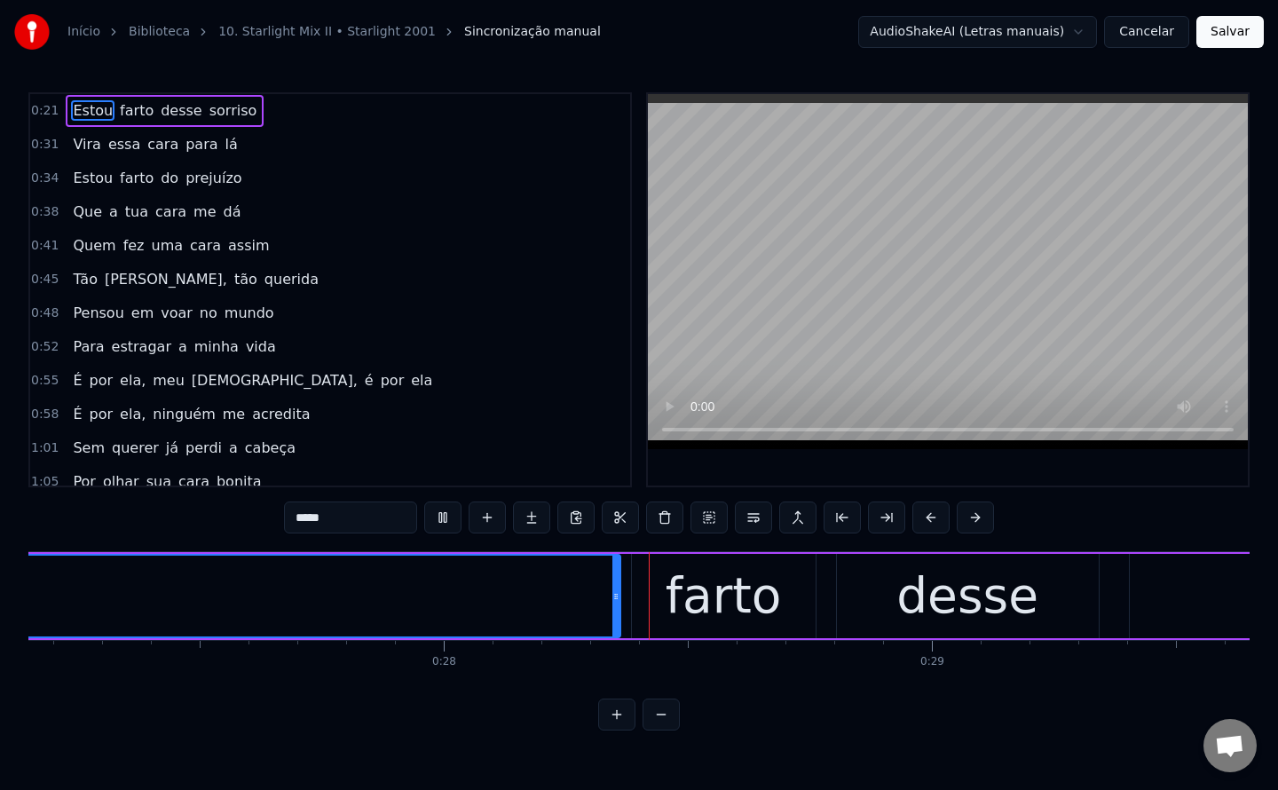
drag, startPoint x: 344, startPoint y: 517, endPoint x: 113, endPoint y: 534, distance: 232.2
click at [113, 534] on div "0:21 Estou farto desse sorriso 0:31 [PERSON_NAME] [PERSON_NAME] para lá 0:34 Es…" at bounding box center [638, 411] width 1221 height 638
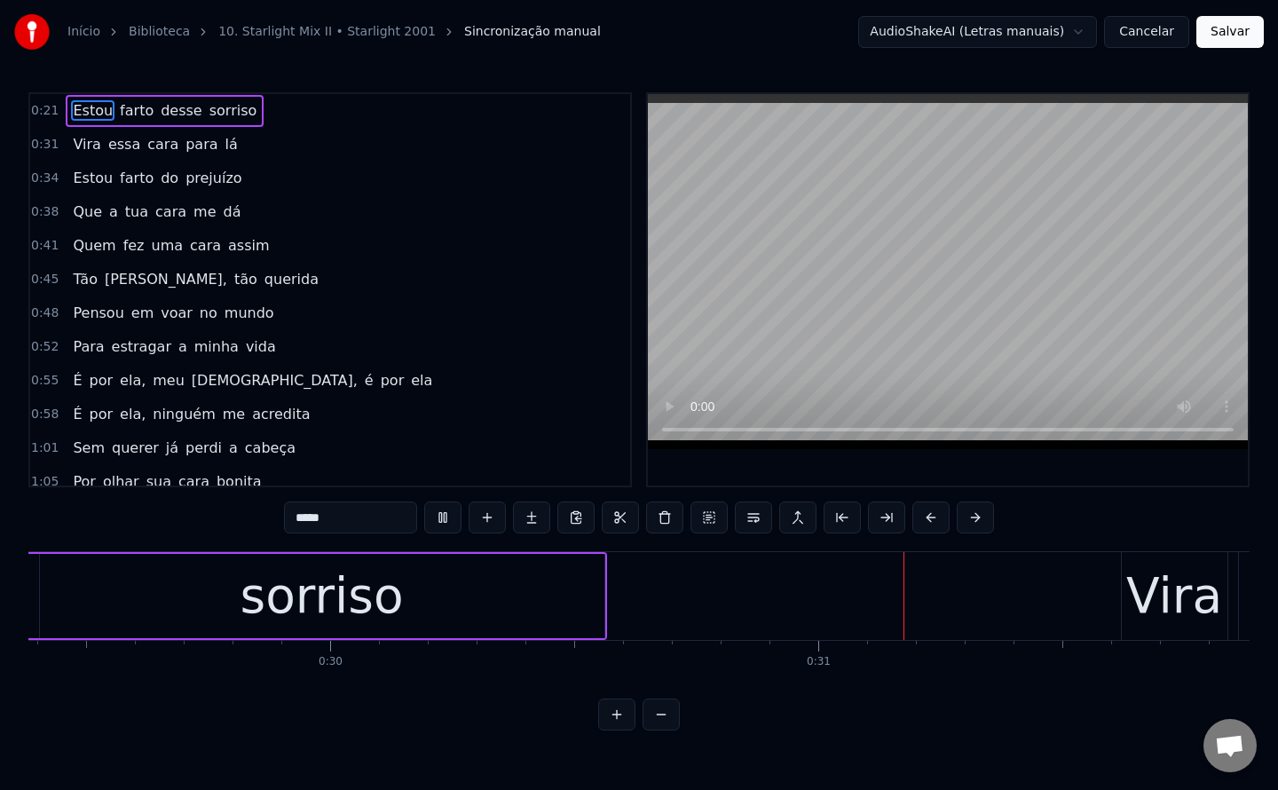
scroll to position [0, 14849]
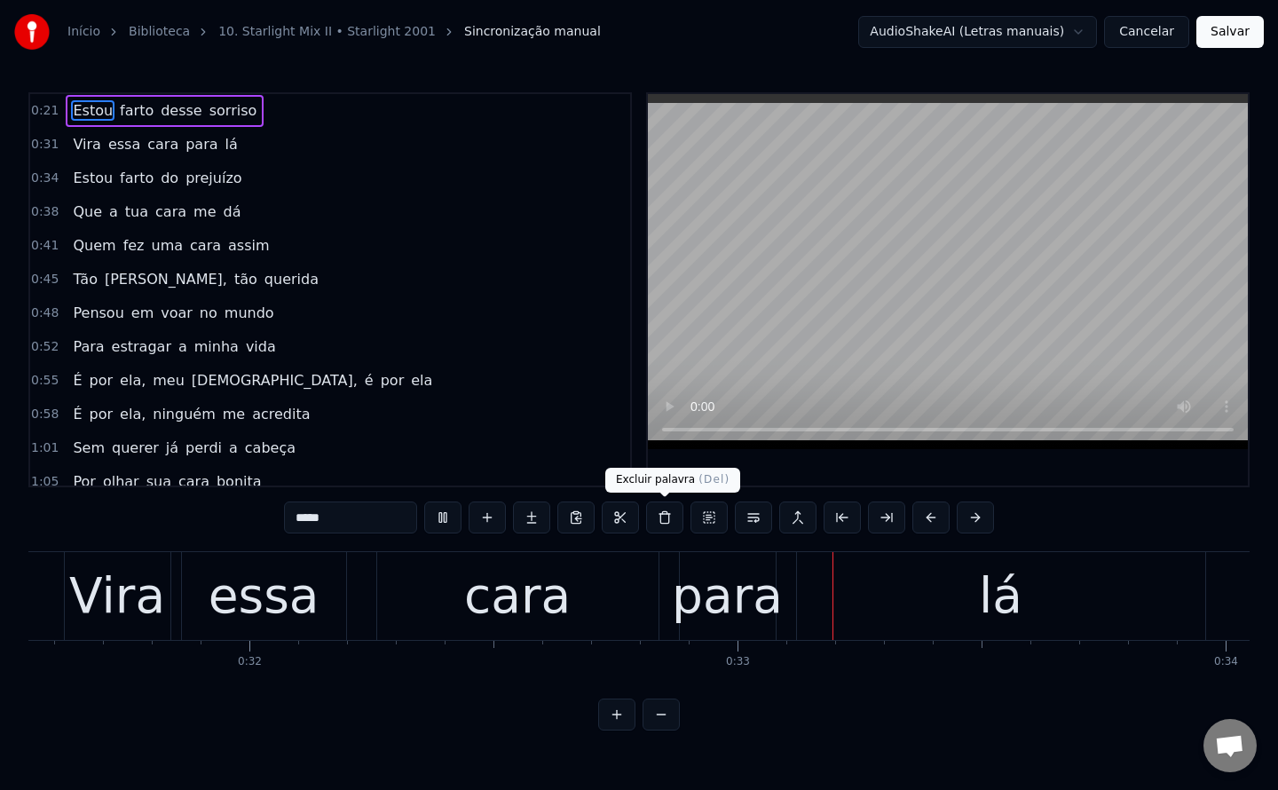
click at [665, 525] on button at bounding box center [664, 517] width 37 height 32
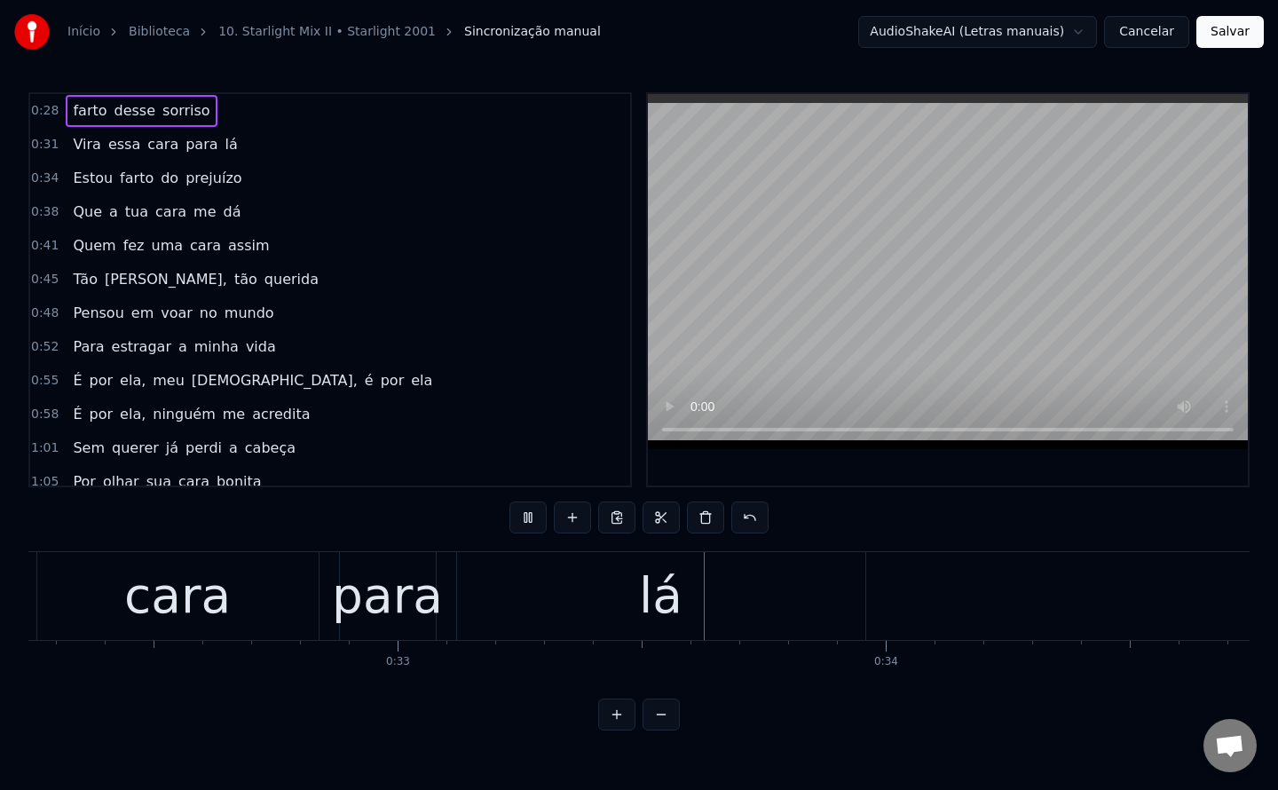
scroll to position [0, 15938]
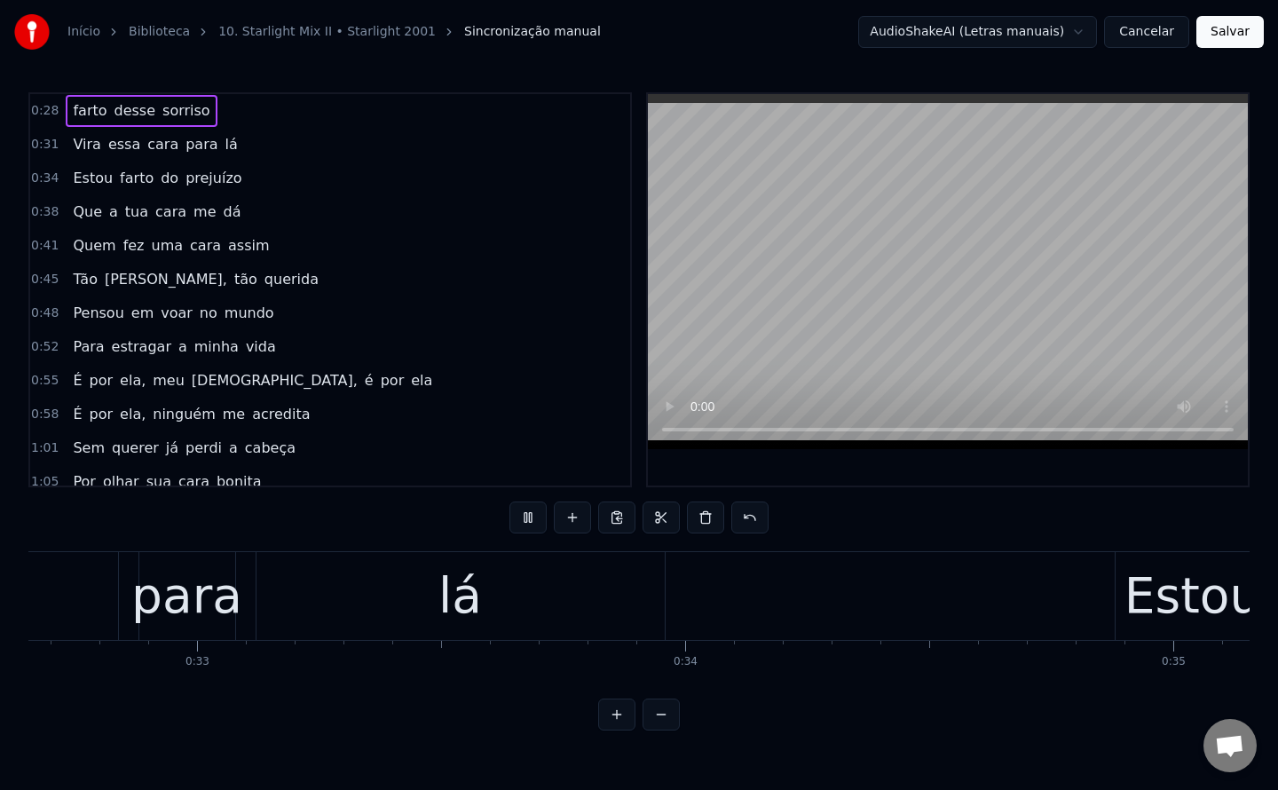
click at [71, 143] on span "Vira" at bounding box center [86, 144] width 31 height 20
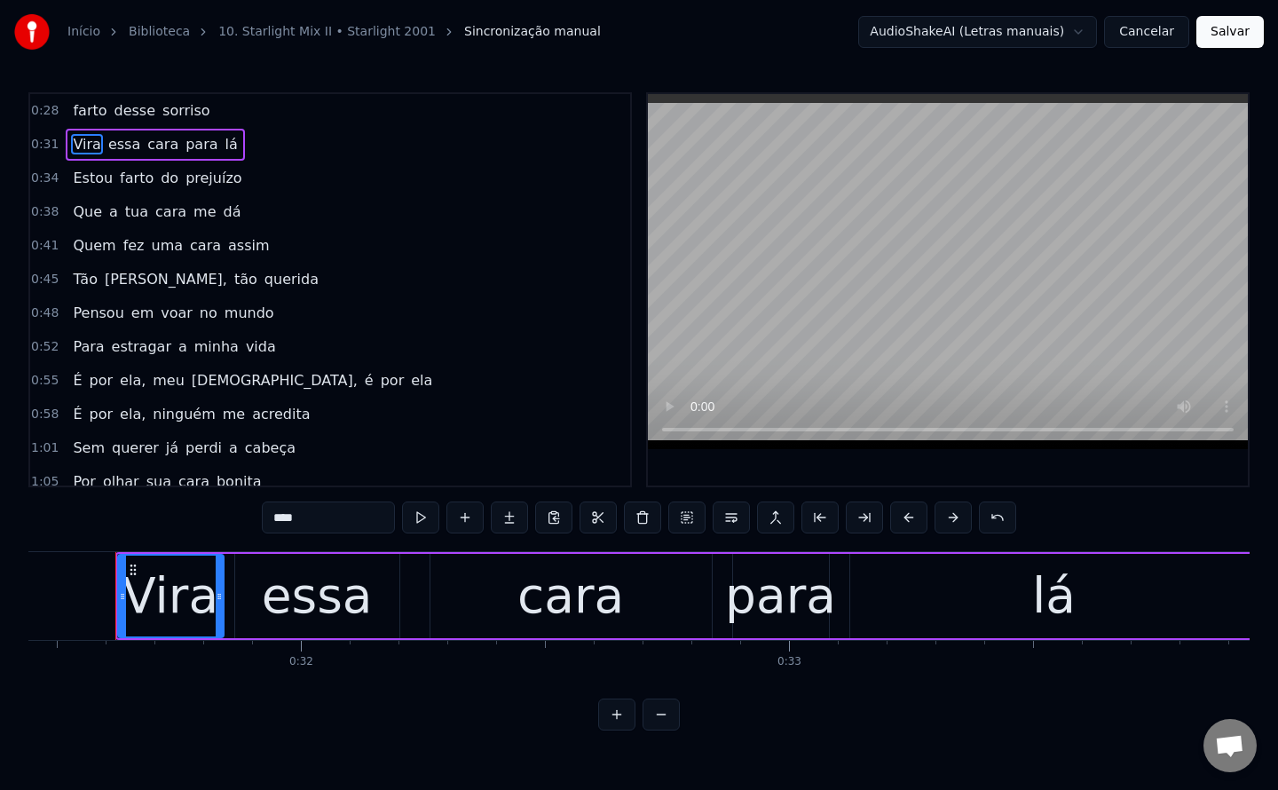
scroll to position [0, 15343]
click at [77, 106] on span "farto" at bounding box center [89, 110] width 37 height 20
type input "*****"
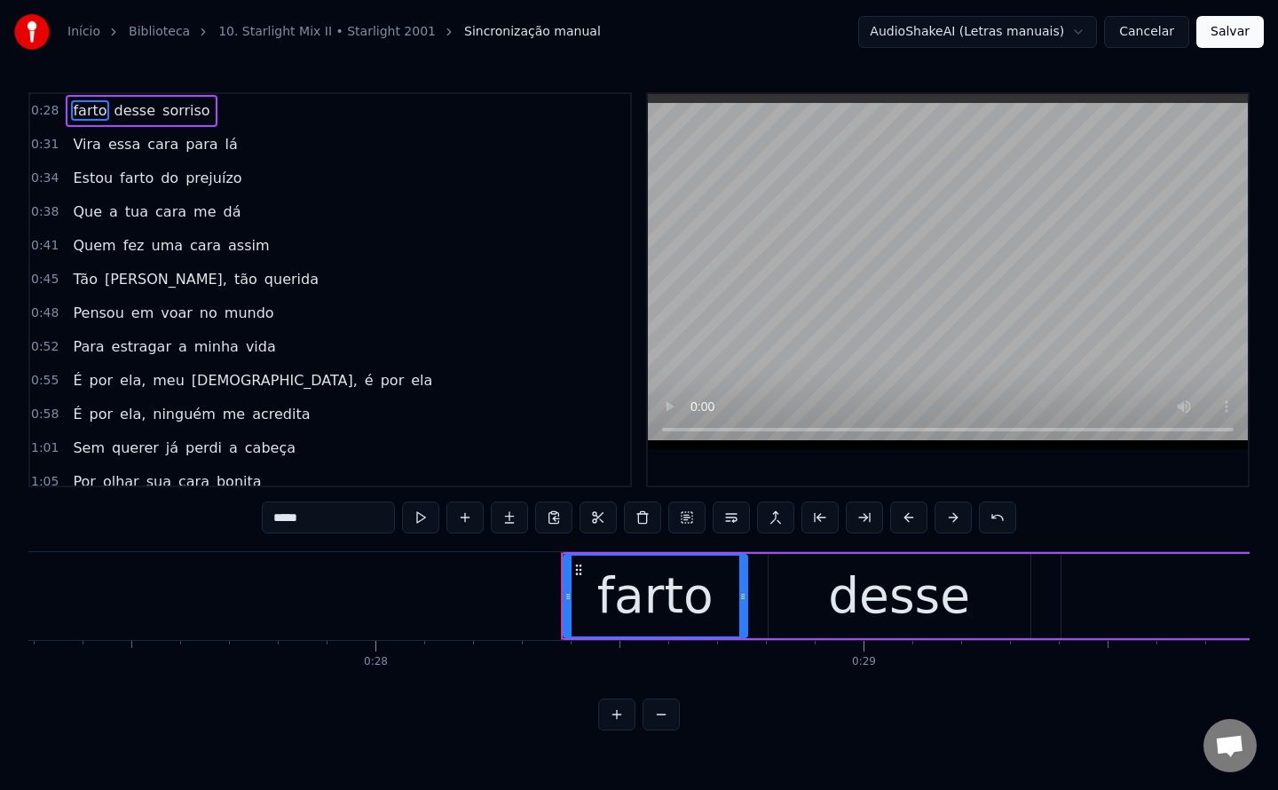
scroll to position [0, 13295]
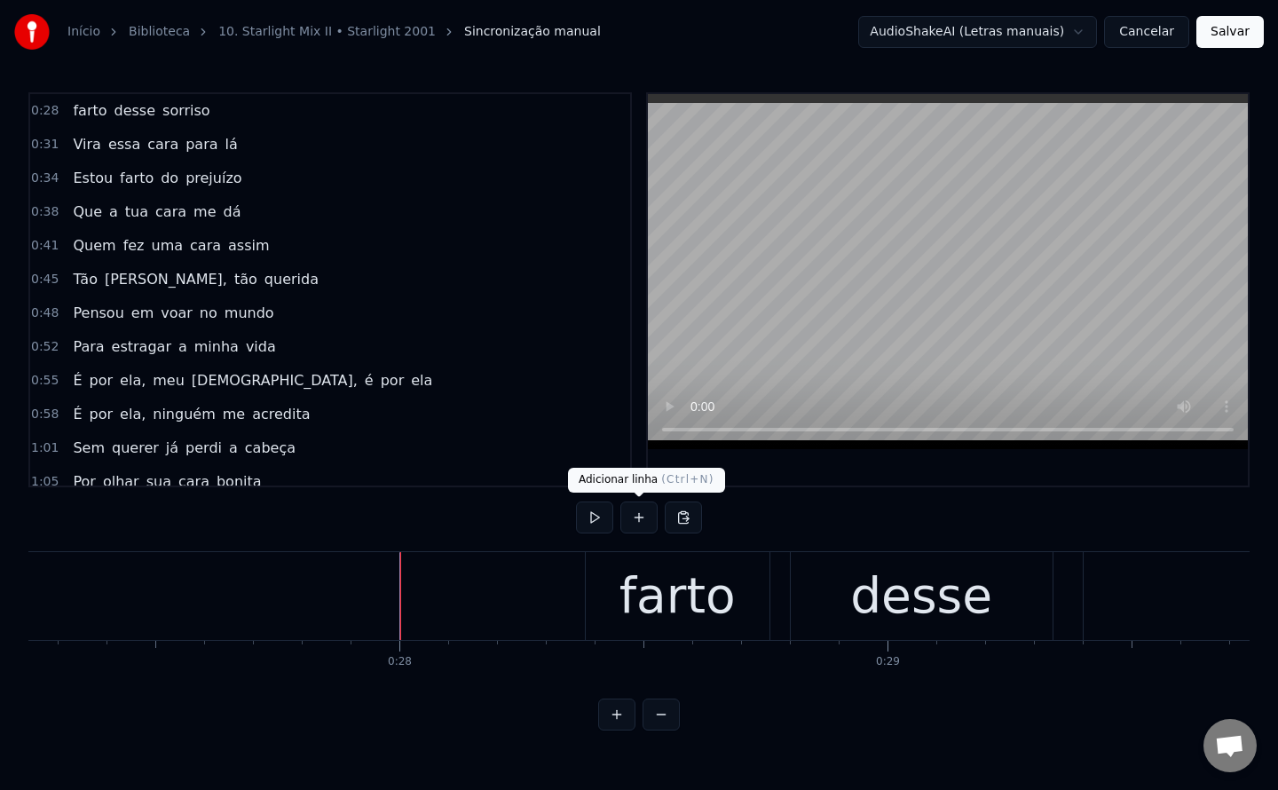
click at [631, 520] on button at bounding box center [638, 517] width 37 height 32
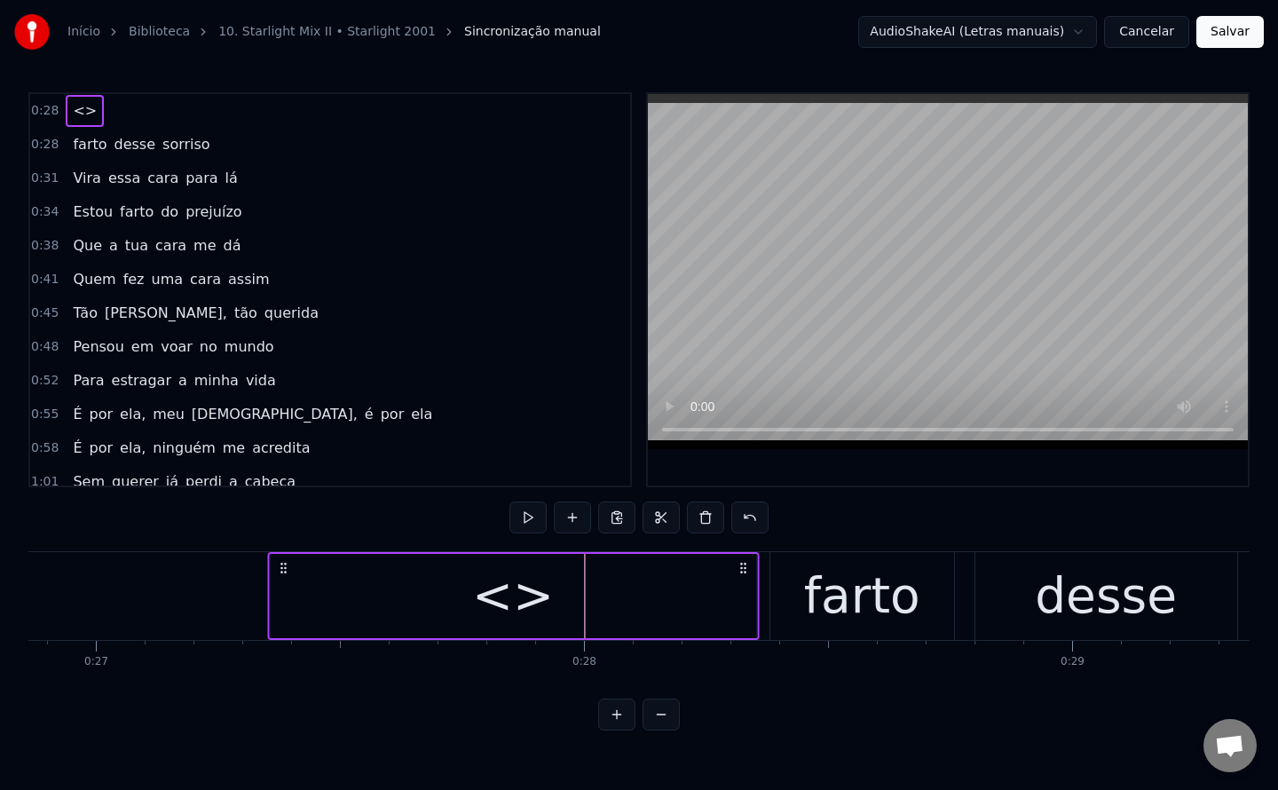
scroll to position [0, 13102]
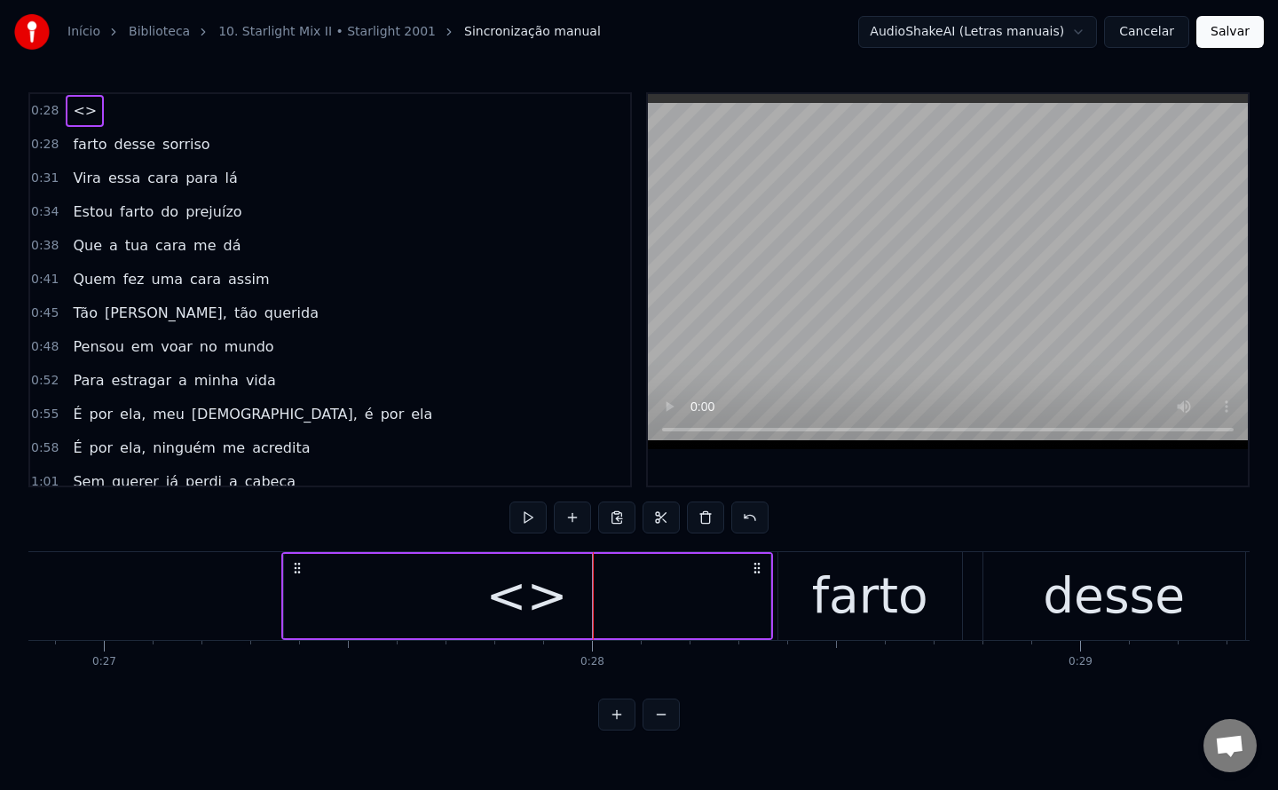
drag, startPoint x: 415, startPoint y: 569, endPoint x: 297, endPoint y: 587, distance: 119.5
click at [297, 587] on div "<>" at bounding box center [527, 596] width 492 height 88
click at [363, 601] on div "<>" at bounding box center [527, 596] width 486 height 84
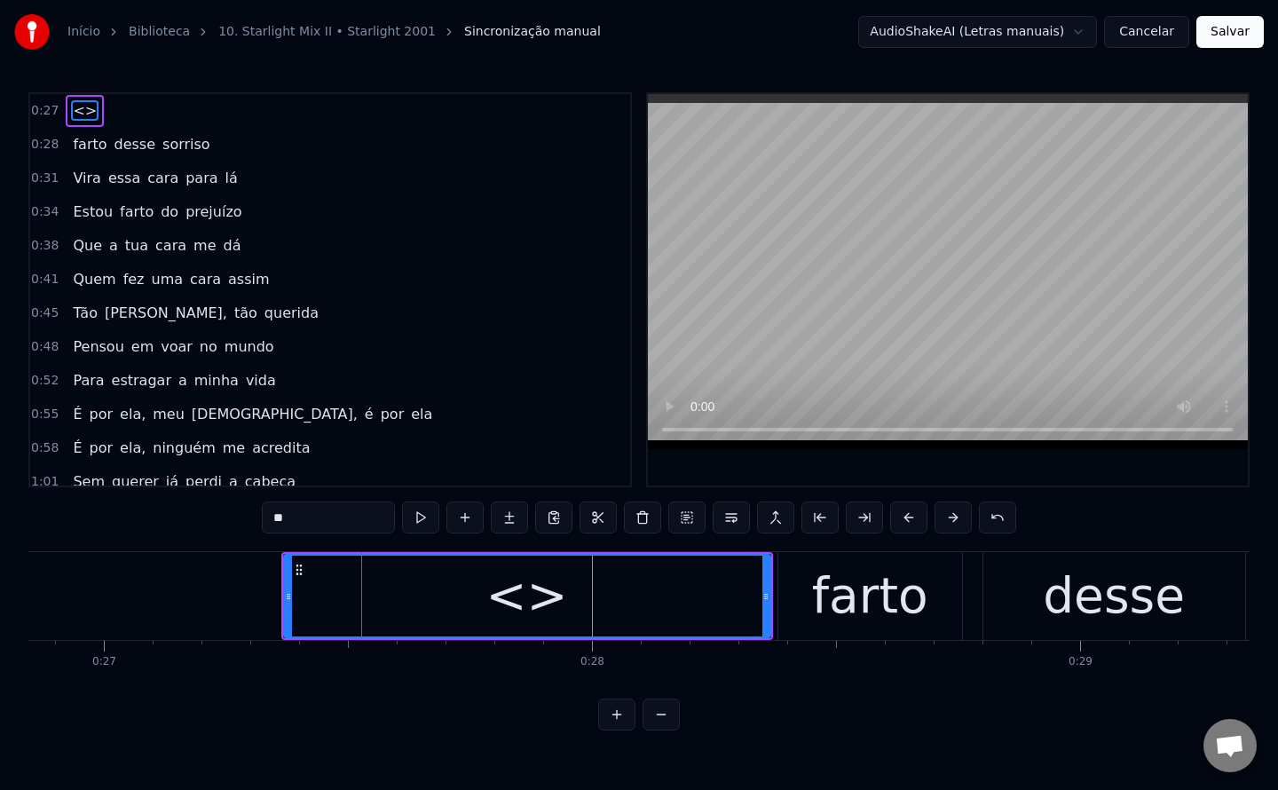
drag, startPoint x: 336, startPoint y: 510, endPoint x: 20, endPoint y: 584, distance: 325.2
click at [20, 584] on div "Início Biblioteca 10. Starlight Mix II • Starlight 2001 Sincronização manual Au…" at bounding box center [639, 365] width 1278 height 730
paste input "***"
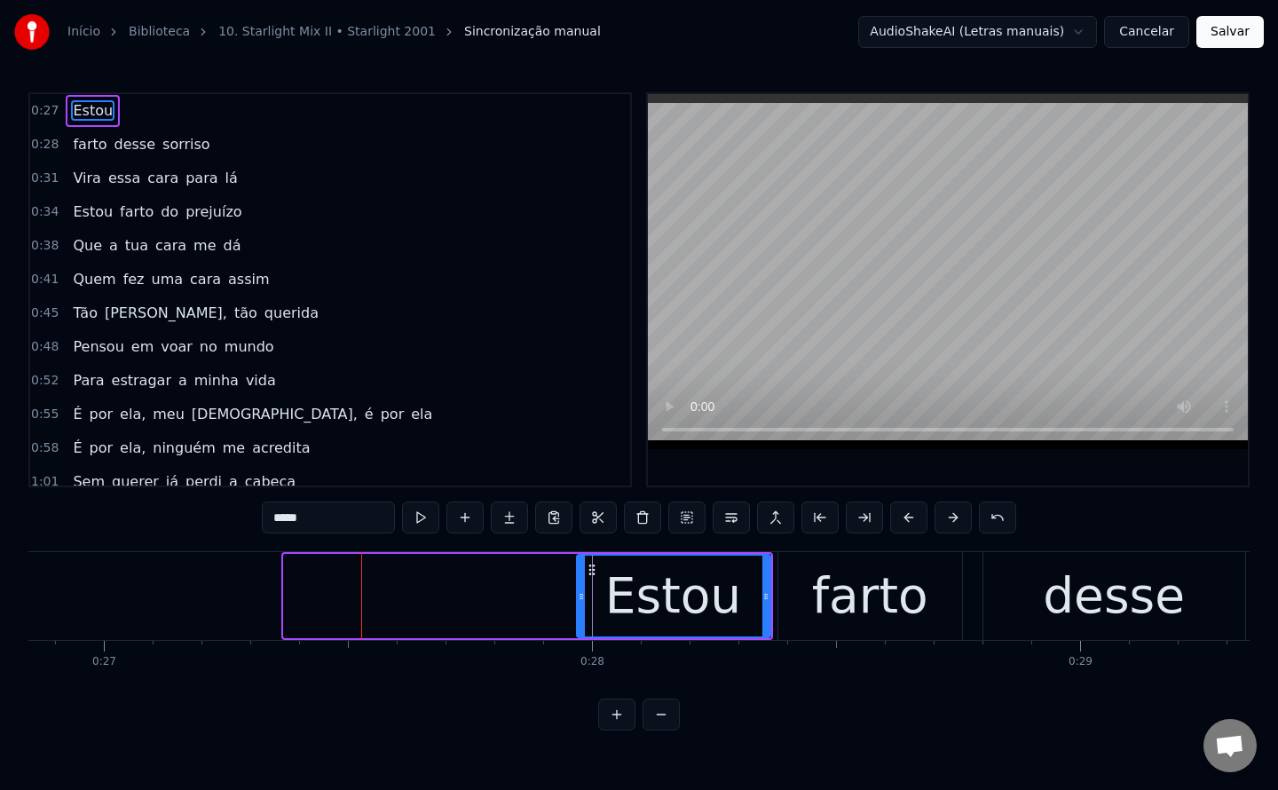
drag, startPoint x: 288, startPoint y: 599, endPoint x: 581, endPoint y: 545, distance: 297.8
click at [581, 545] on div "0:27 Estou 0:28 farto desse sorriso 0:31 [PERSON_NAME] [PERSON_NAME] para lá 0:…" at bounding box center [638, 411] width 1221 height 638
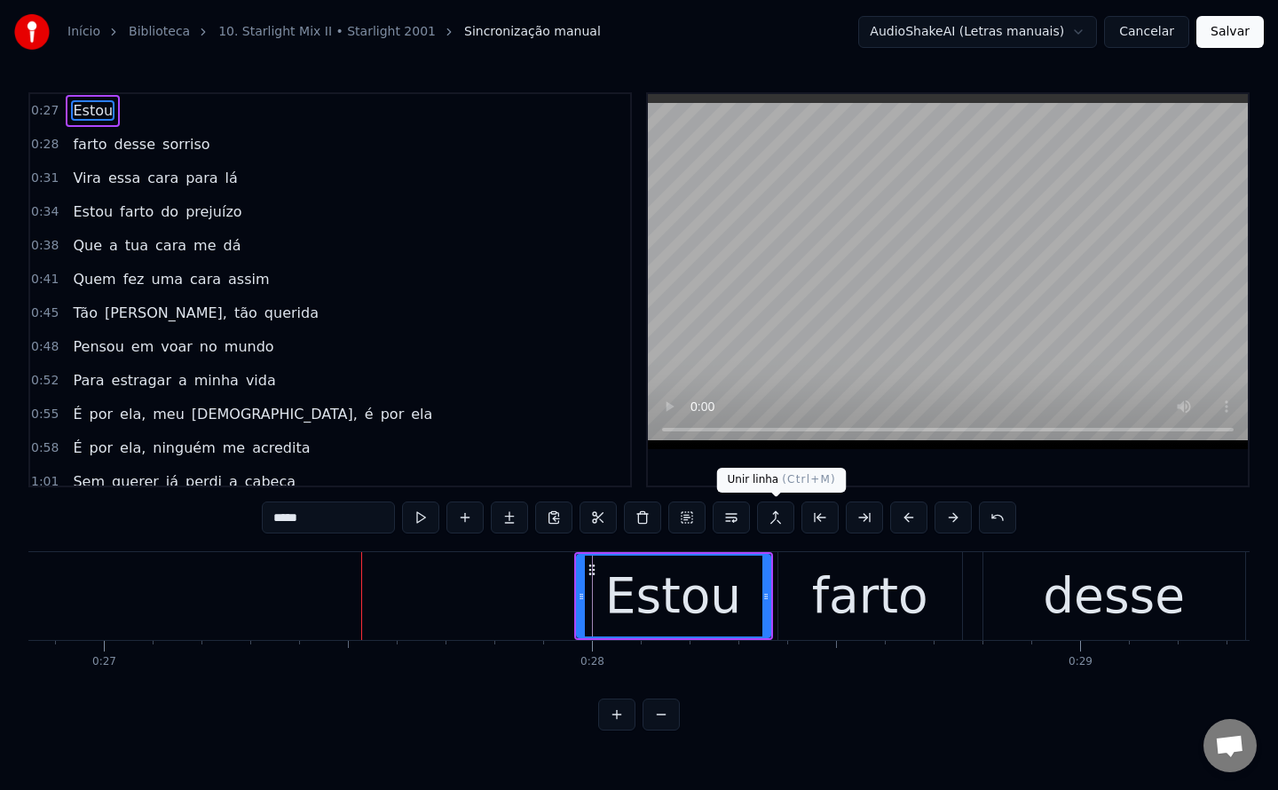
click at [779, 513] on button at bounding box center [775, 517] width 37 height 32
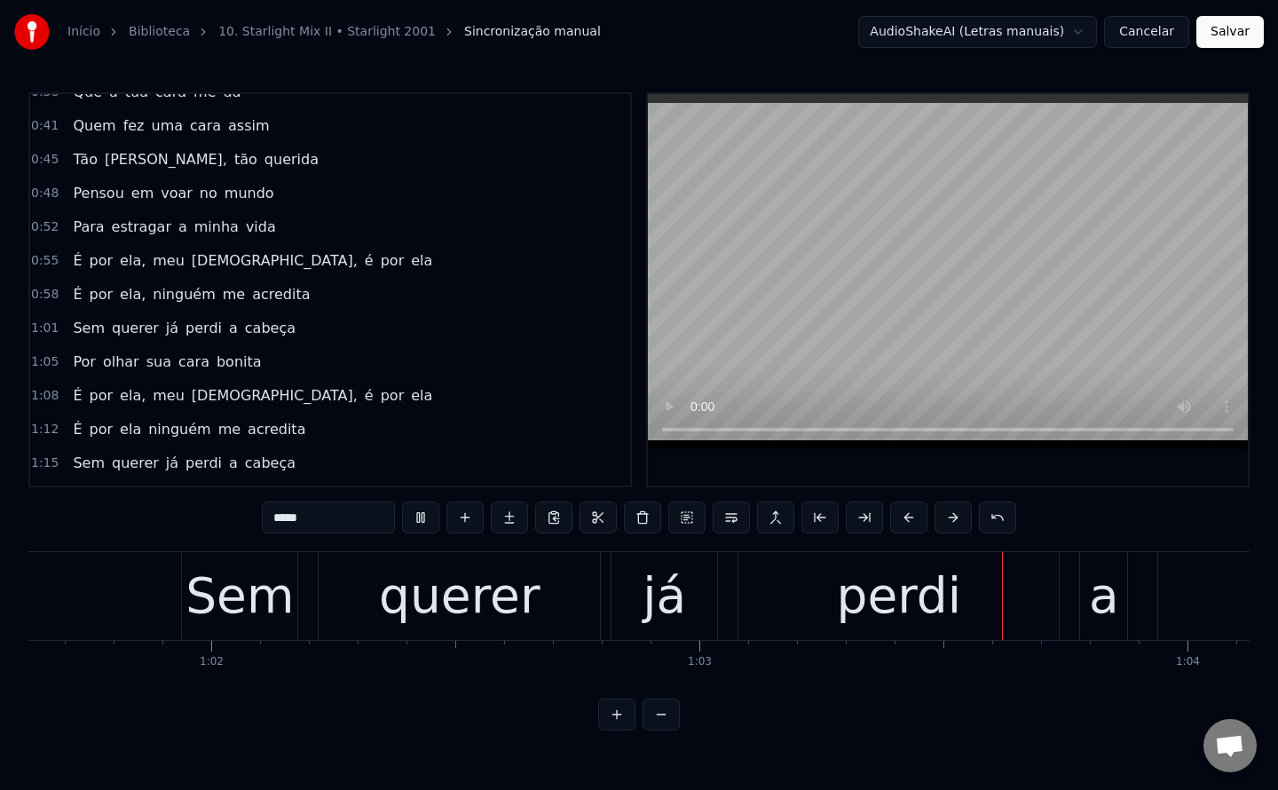
scroll to position [121, 0]
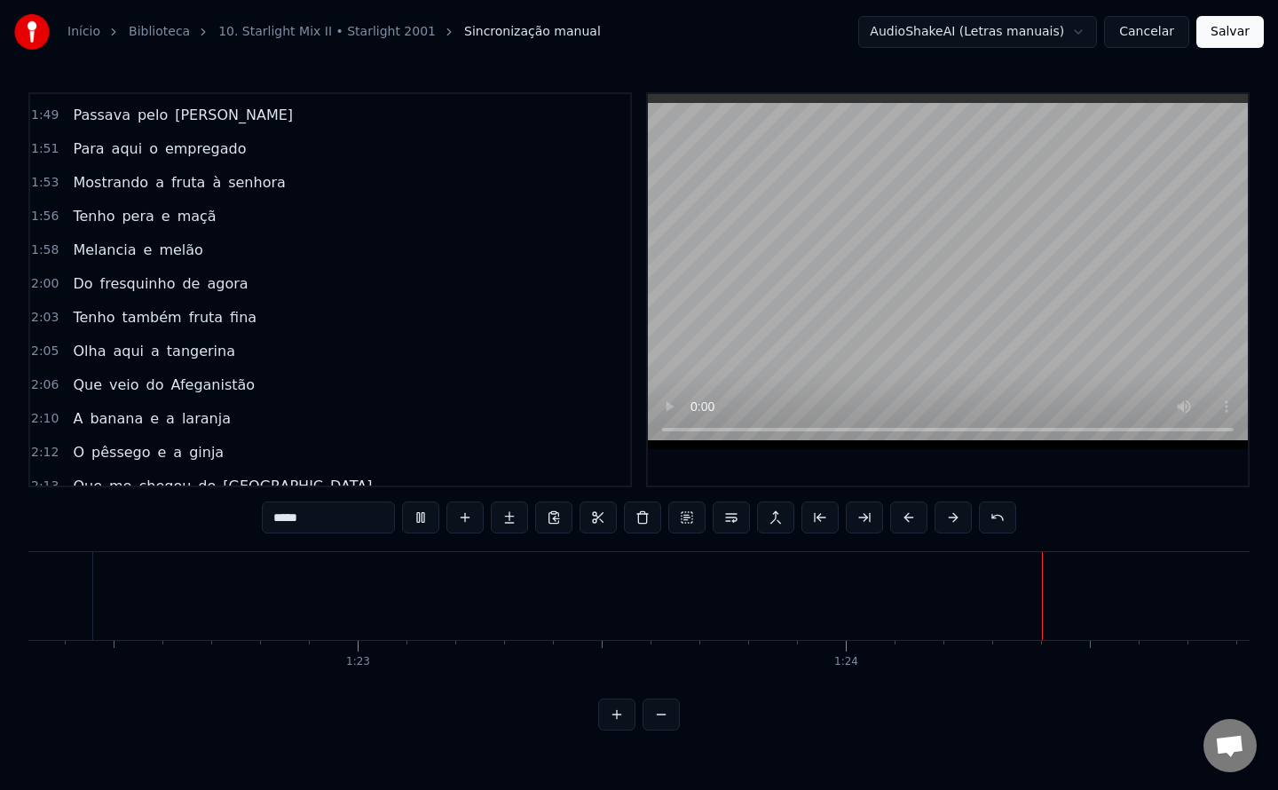
click at [85, 114] on span "Passava" at bounding box center [101, 115] width 60 height 20
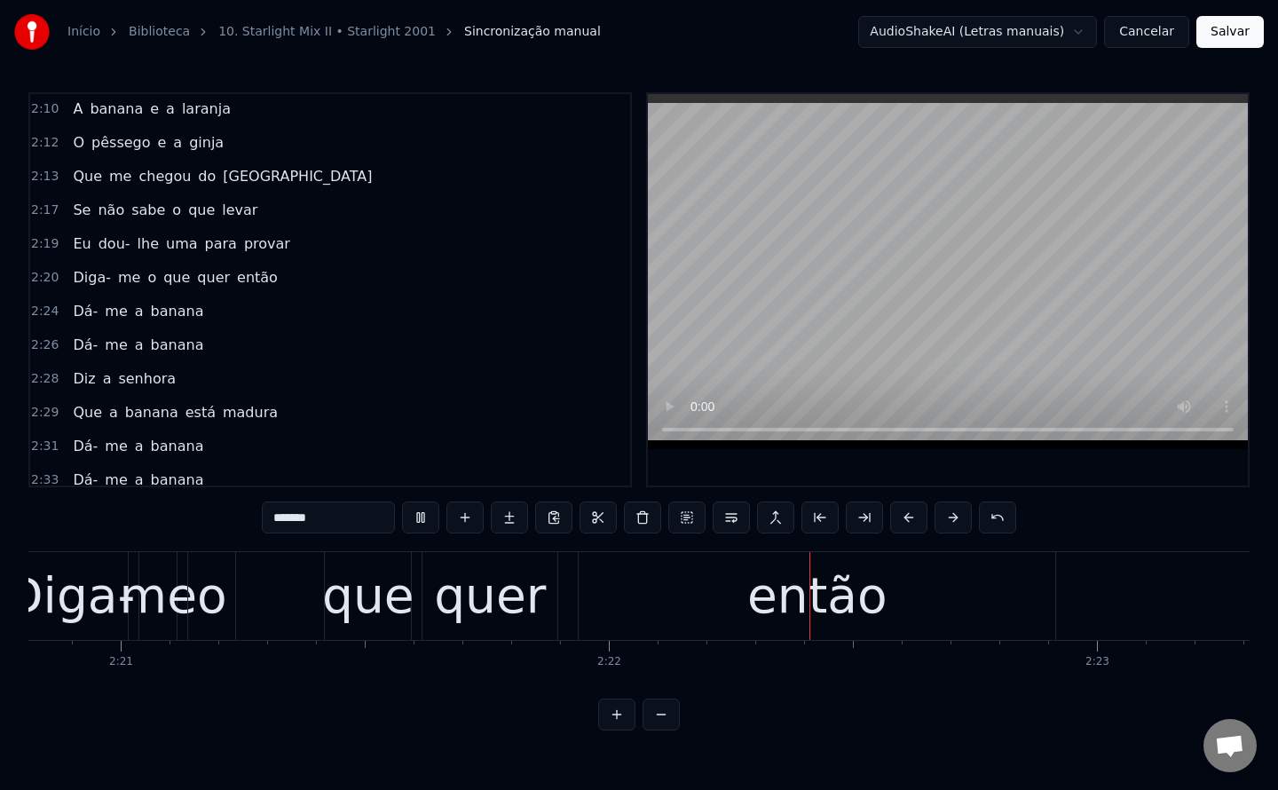
click at [208, 247] on span "para" at bounding box center [220, 243] width 35 height 20
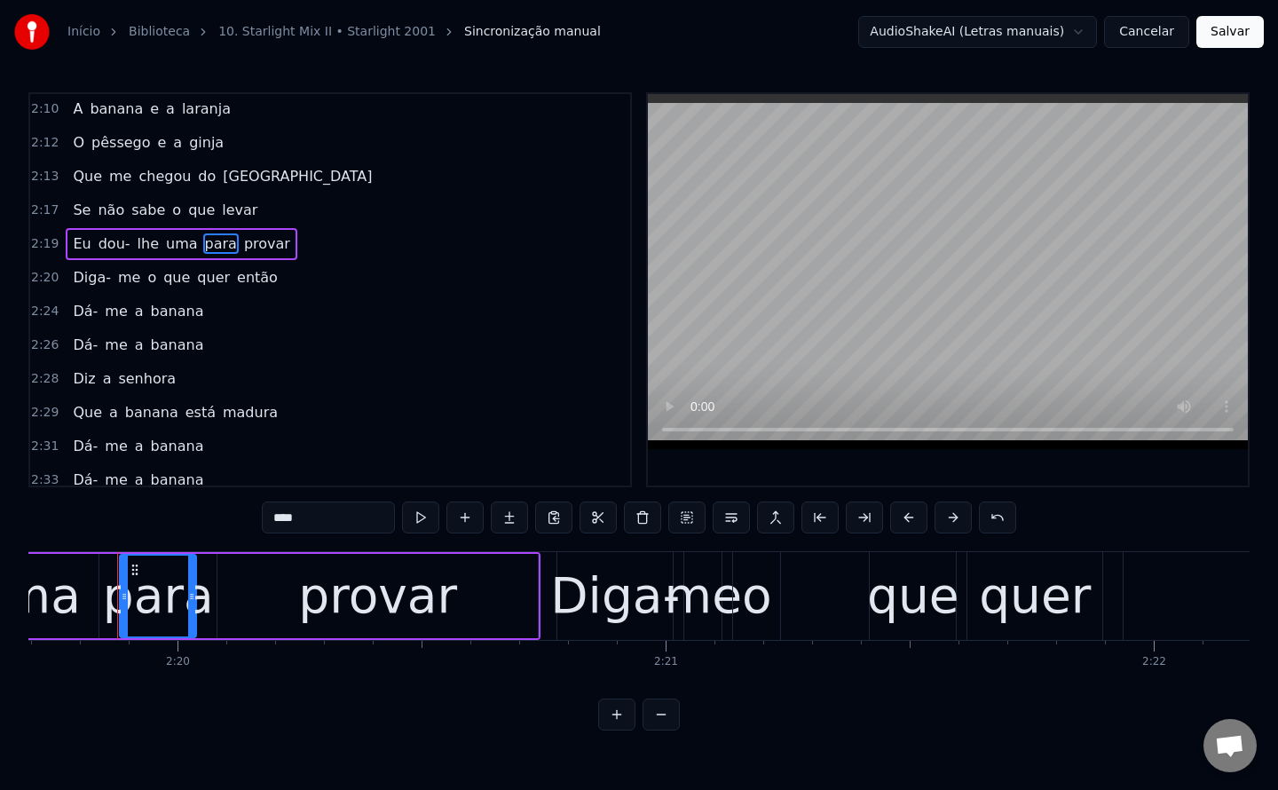
click at [343, 526] on input "****" at bounding box center [328, 517] width 133 height 32
type input "***"
